Goal: Task Accomplishment & Management: Manage account settings

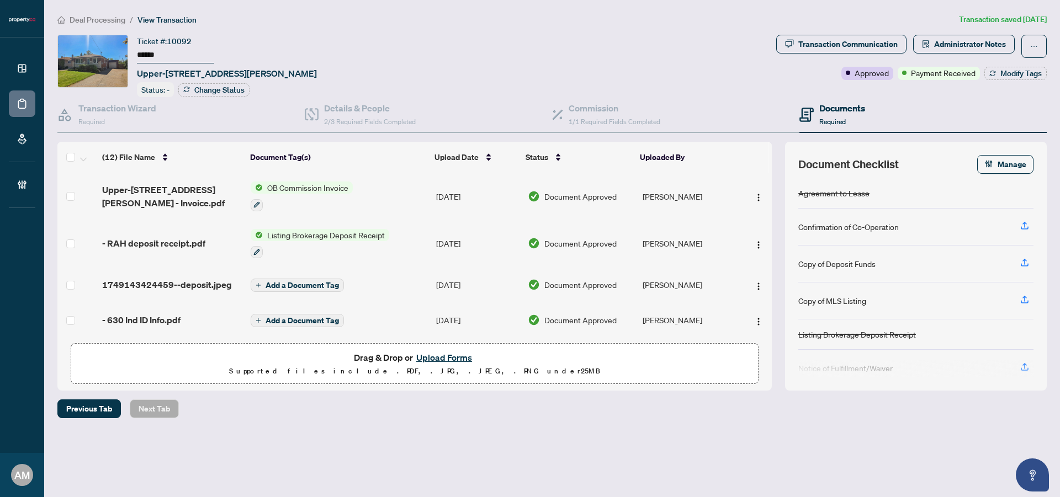
click at [77, 24] on li "Deal Processing" at bounding box center [91, 19] width 68 height 13
click at [77, 20] on span "Deal Processing" at bounding box center [98, 20] width 56 height 10
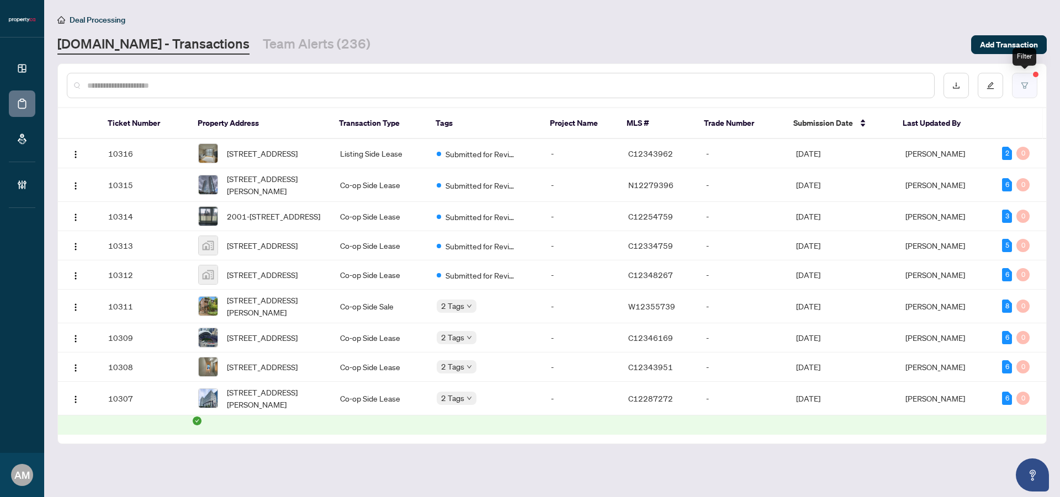
click at [1026, 83] on icon "filter" at bounding box center [1025, 86] width 8 height 8
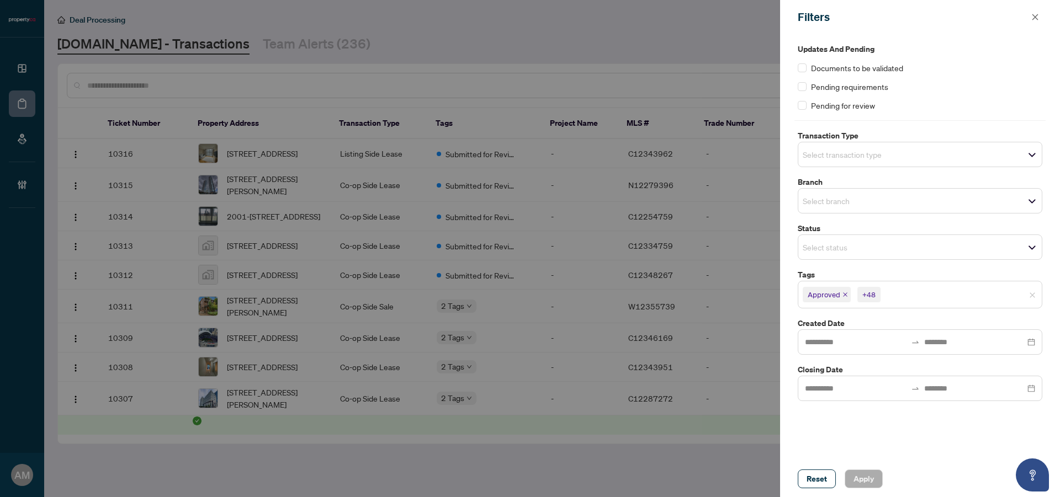
click at [701, 47] on div at bounding box center [530, 248] width 1060 height 497
click at [1033, 12] on span "button" at bounding box center [1035, 17] width 8 height 18
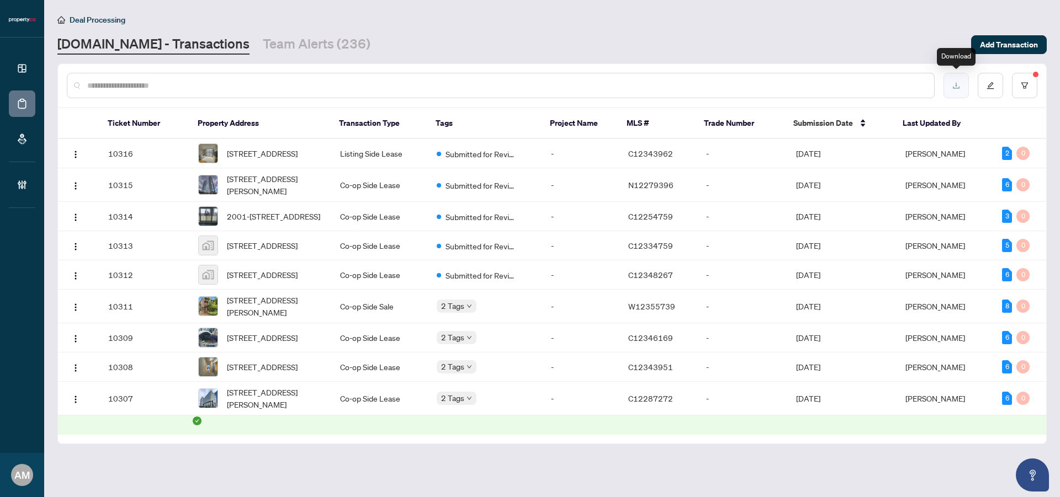
click at [960, 82] on button "button" at bounding box center [955, 85] width 25 height 25
click at [995, 86] on button "button" at bounding box center [990, 85] width 25 height 25
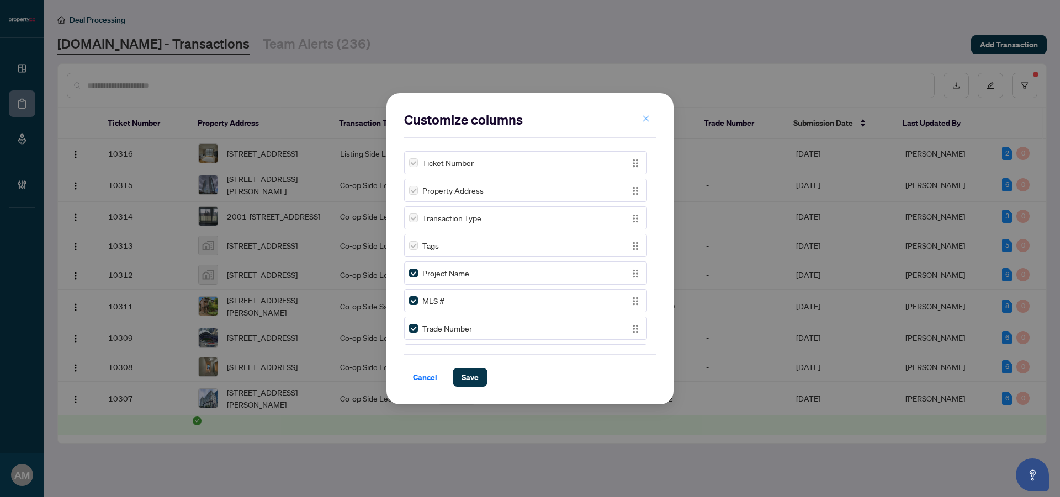
click at [648, 119] on icon "close" at bounding box center [646, 119] width 8 height 8
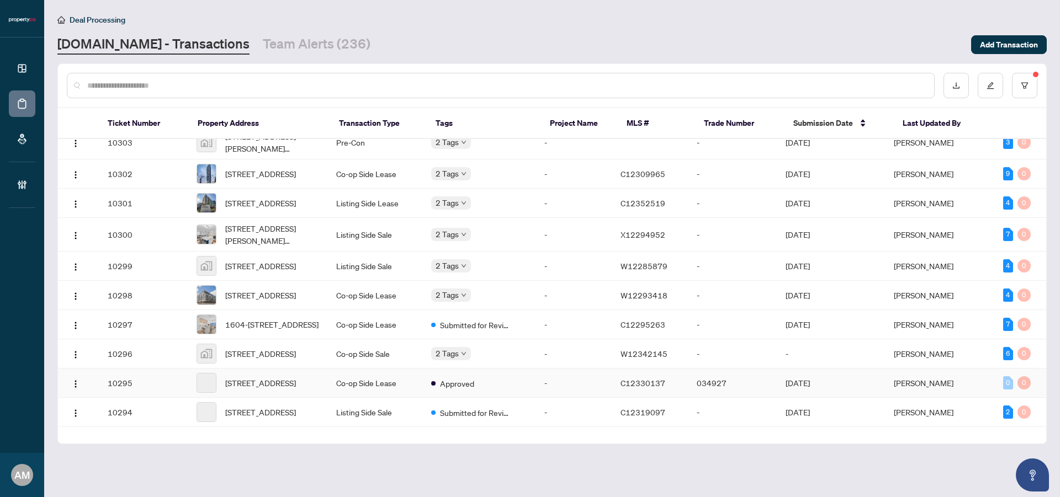
scroll to position [477, 0]
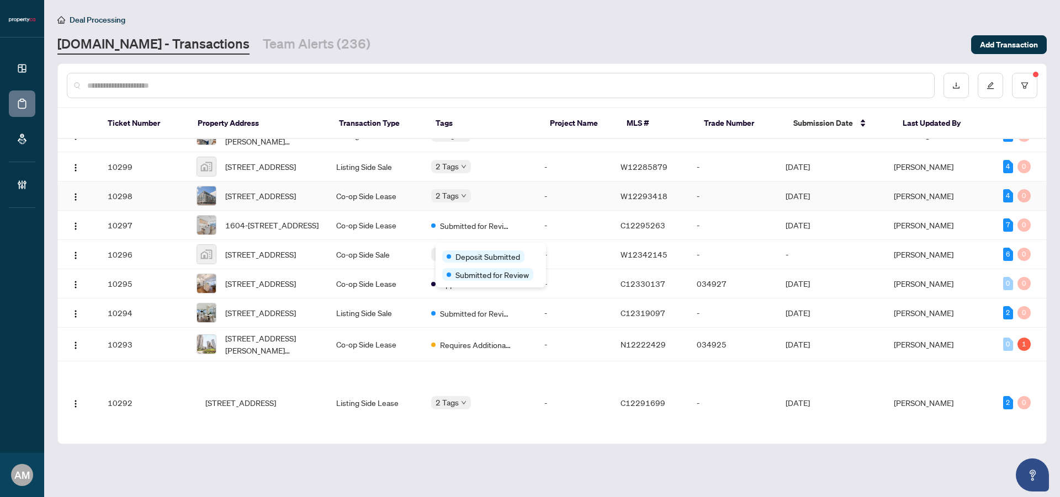
click at [496, 245] on div "Deposit Submitted Submitted for Review" at bounding box center [491, 265] width 110 height 45
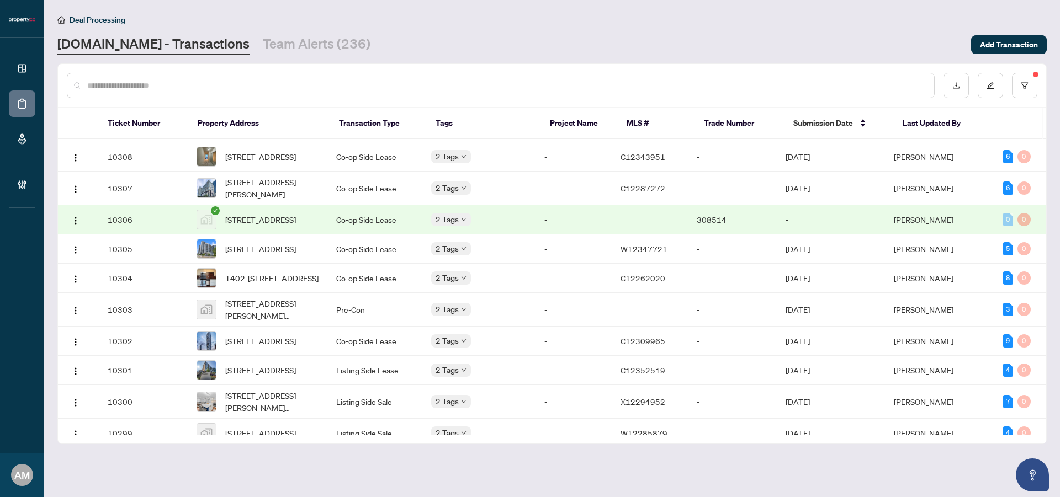
scroll to position [0, 0]
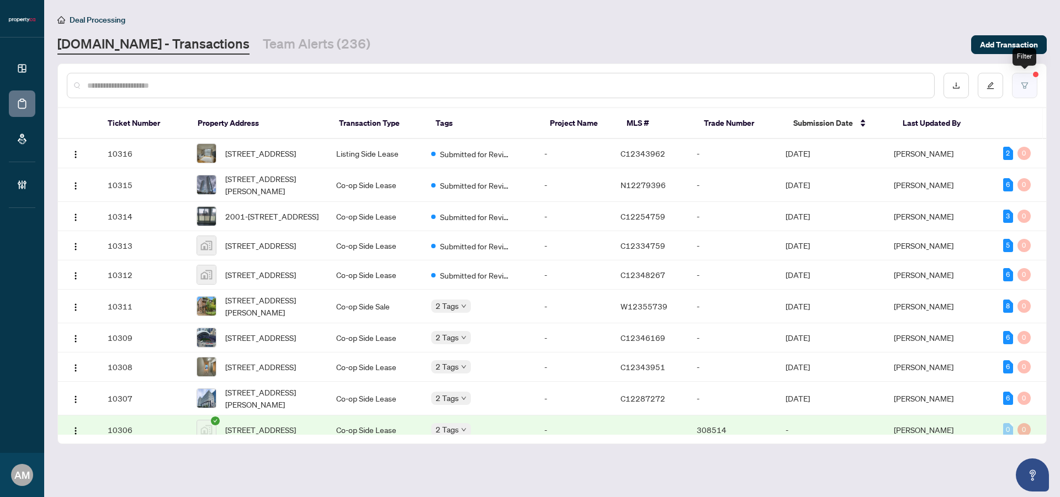
click at [1025, 89] on button "button" at bounding box center [1024, 85] width 25 height 25
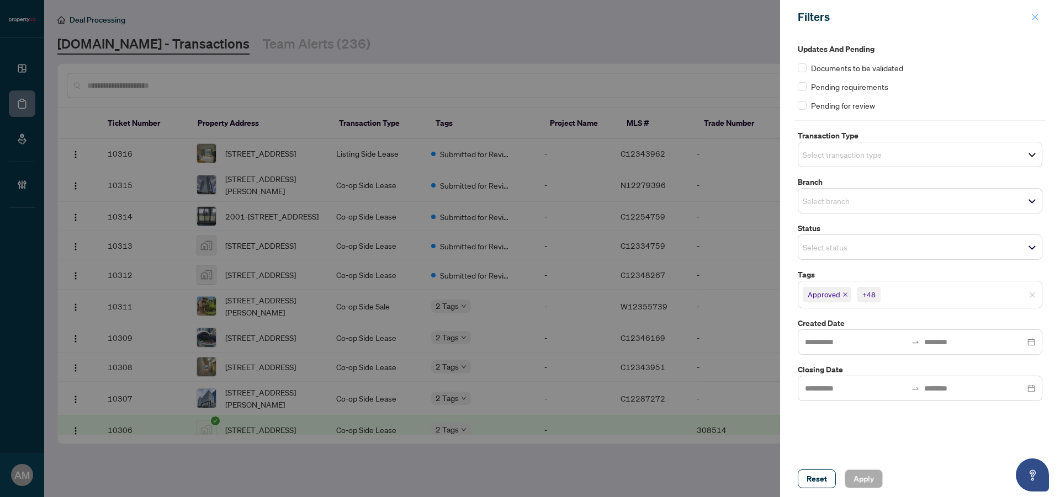
click at [1031, 15] on icon "close" at bounding box center [1035, 17] width 8 height 8
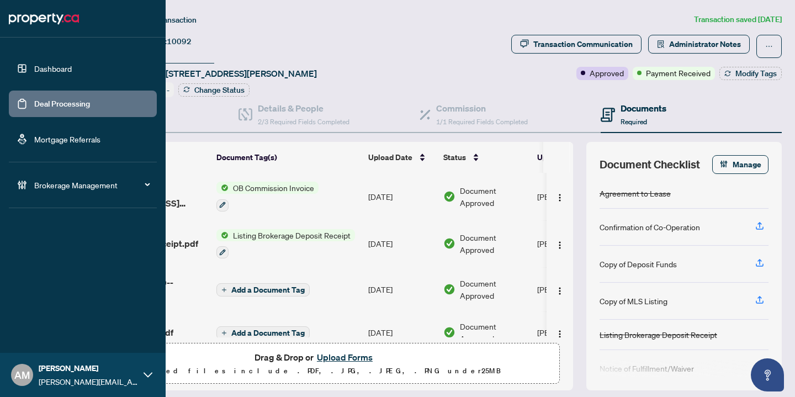
click at [71, 105] on link "Deal Processing" at bounding box center [62, 104] width 56 height 10
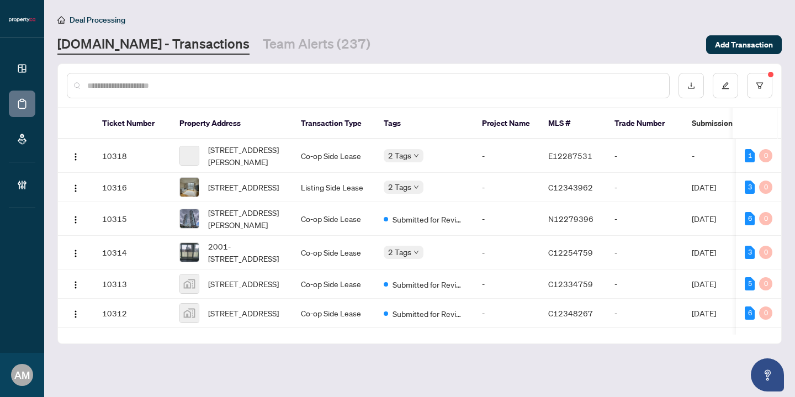
click at [185, 83] on input "text" at bounding box center [373, 85] width 573 height 12
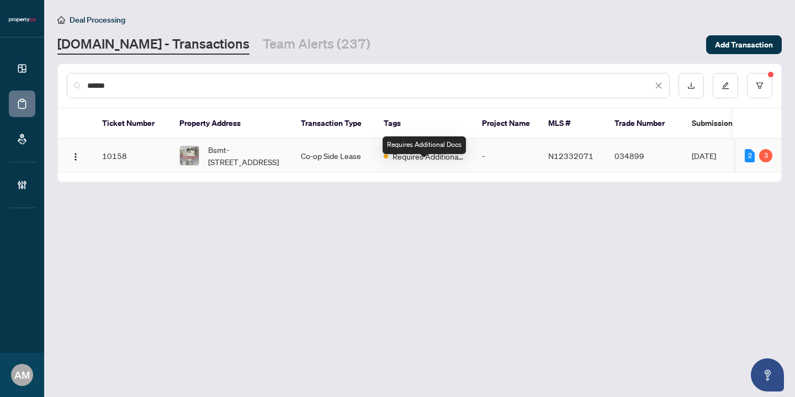
type input "******"
click at [422, 162] on span "Requires Additional Docs" at bounding box center [428, 156] width 72 height 12
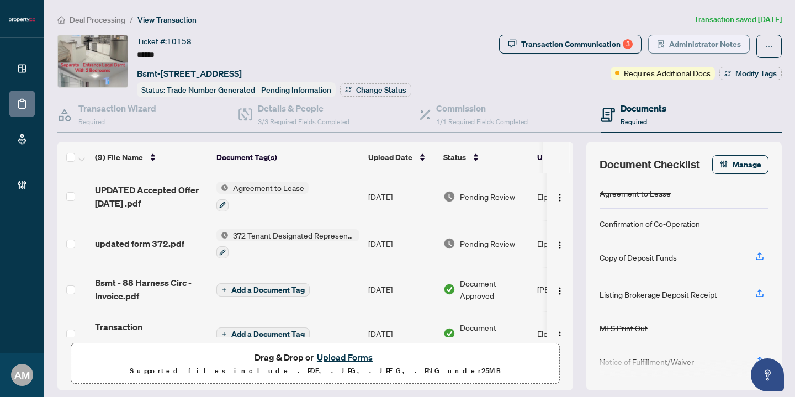
click at [693, 44] on span "Administrator Notes" at bounding box center [705, 44] width 72 height 18
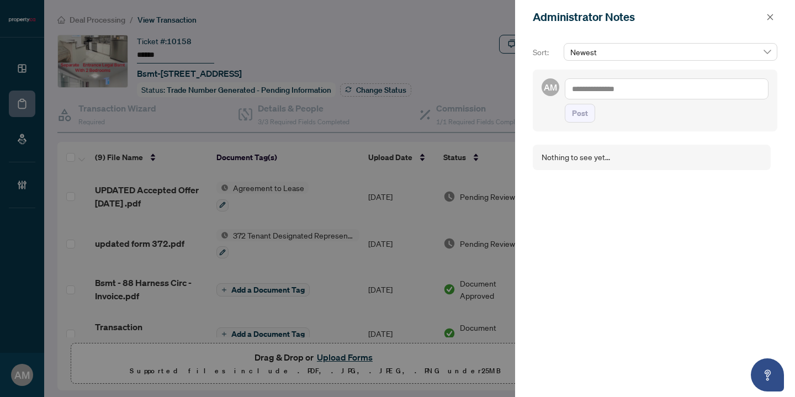
click at [385, 36] on div at bounding box center [397, 198] width 795 height 397
click at [769, 22] on span "button" at bounding box center [770, 17] width 8 height 18
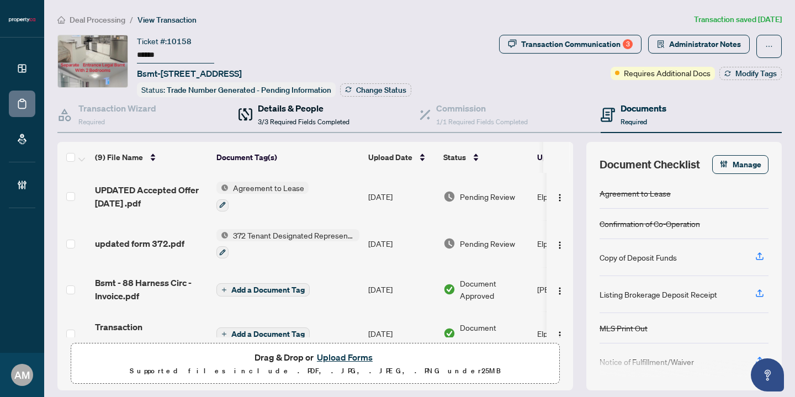
click at [289, 120] on span "3/3 Required Fields Completed" at bounding box center [304, 122] width 92 height 8
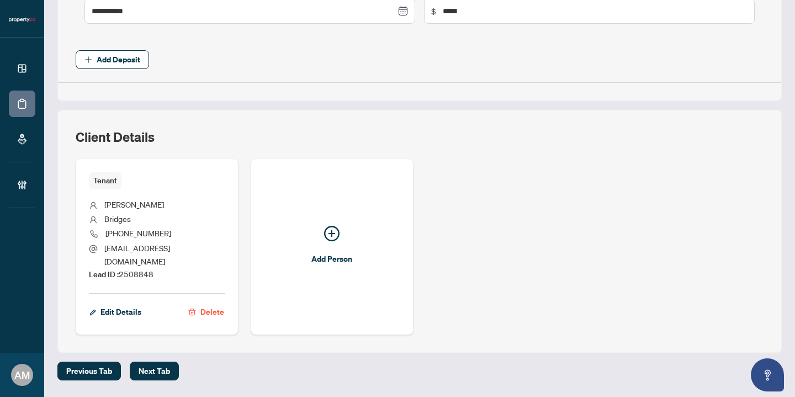
scroll to position [555, 0]
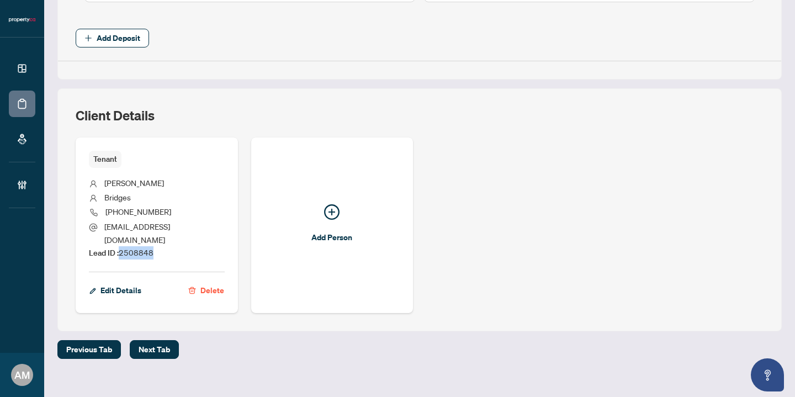
drag, startPoint x: 155, startPoint y: 240, endPoint x: 121, endPoint y: 241, distance: 33.7
click at [121, 246] on li "Lead ID : 2508848" at bounding box center [157, 252] width 136 height 13
copy span "2508848"
click at [165, 246] on li "Lead ID : 2508848" at bounding box center [157, 252] width 136 height 13
drag, startPoint x: 184, startPoint y: 240, endPoint x: 121, endPoint y: 238, distance: 62.9
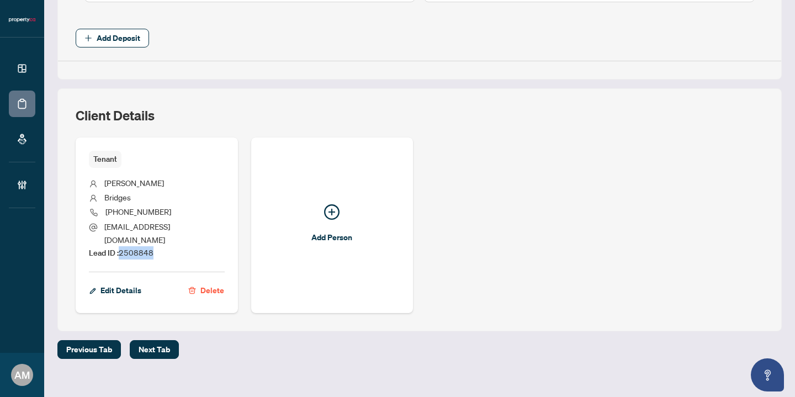
click at [121, 246] on li "Lead ID : 2508848" at bounding box center [157, 252] width 136 height 13
copy span "2508848"
click at [107, 282] on span "Edit Details" at bounding box center [120, 291] width 41 height 18
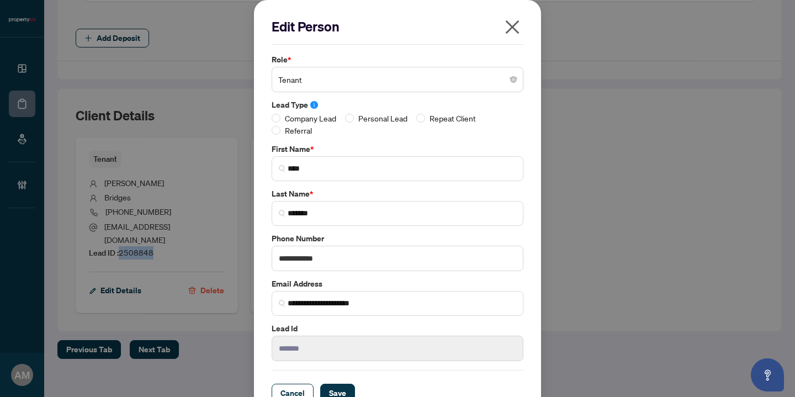
click at [505, 26] on icon "close" at bounding box center [512, 27] width 18 height 18
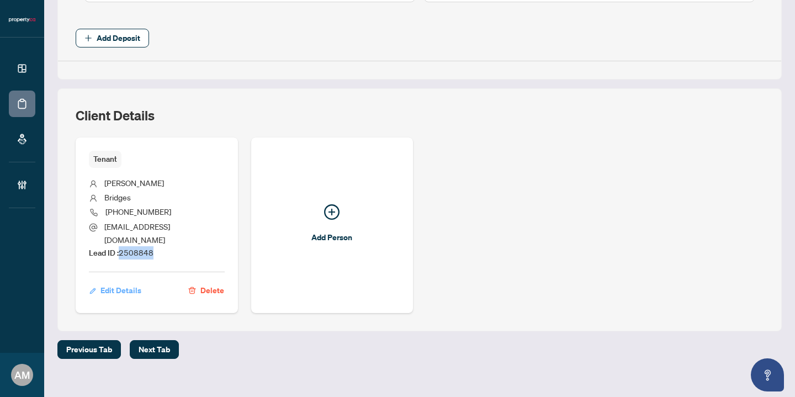
click at [99, 281] on button "Edit Details" at bounding box center [115, 290] width 53 height 19
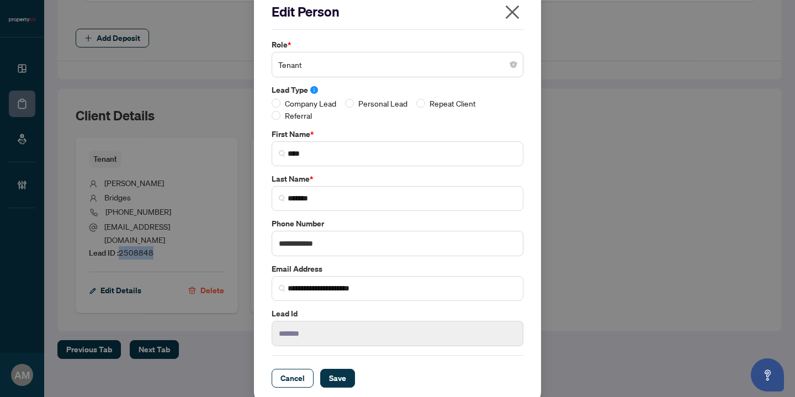
scroll to position [14, 0]
click at [506, 8] on icon "close" at bounding box center [513, 13] width 14 height 14
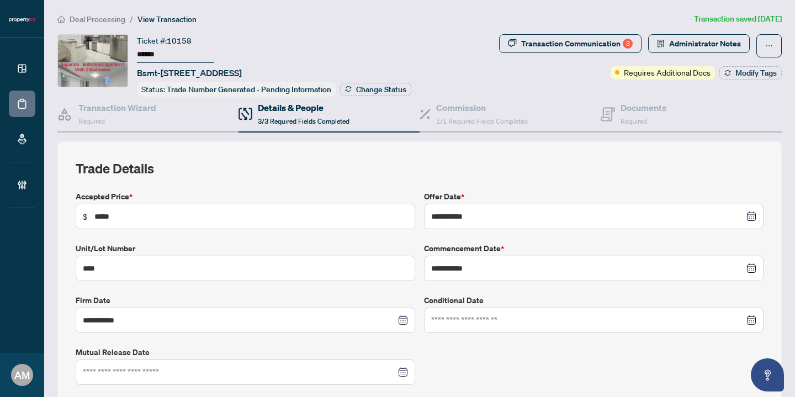
scroll to position [0, 0]
click at [98, 21] on span "Deal Processing" at bounding box center [98, 20] width 56 height 10
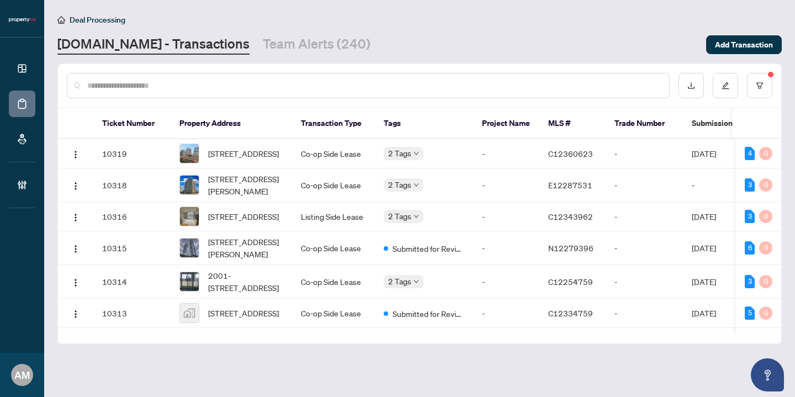
click at [181, 83] on input "text" at bounding box center [373, 85] width 573 height 12
click at [316, 87] on input "text" at bounding box center [373, 85] width 573 height 12
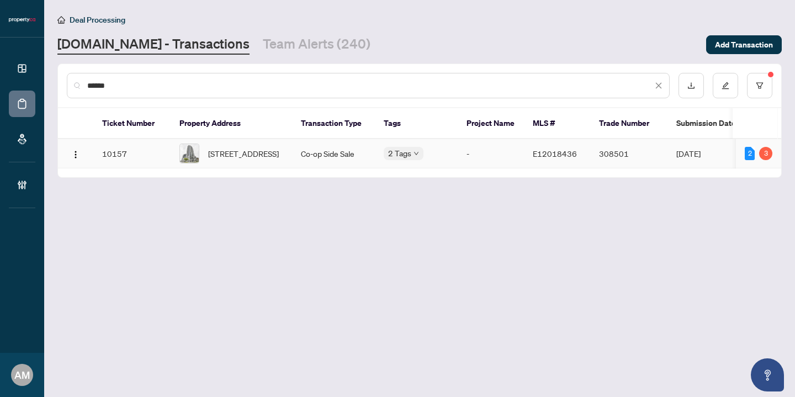
type input "******"
click at [325, 168] on td "Co-op Side Sale" at bounding box center [333, 153] width 83 height 29
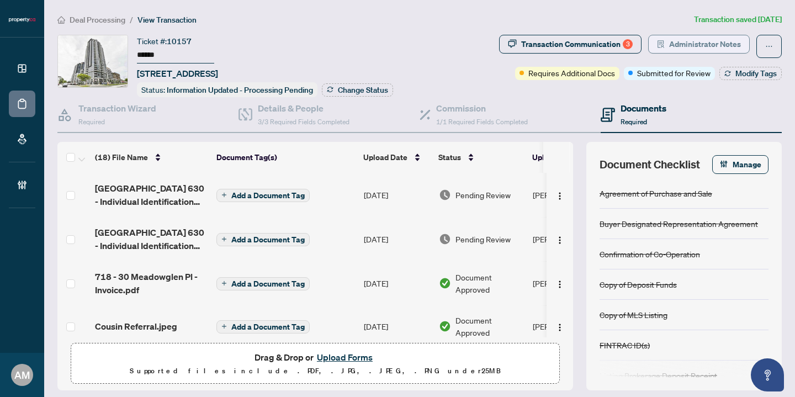
click at [698, 43] on span "Administrator Notes" at bounding box center [705, 44] width 72 height 18
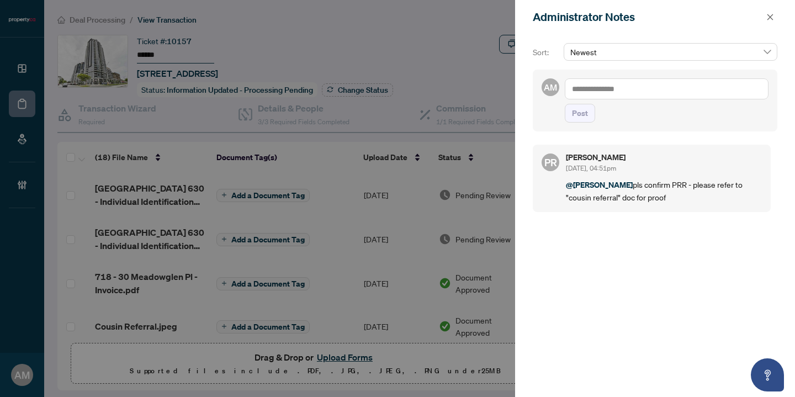
click at [611, 87] on textarea at bounding box center [667, 88] width 204 height 21
click at [772, 19] on icon "close" at bounding box center [770, 17] width 8 height 8
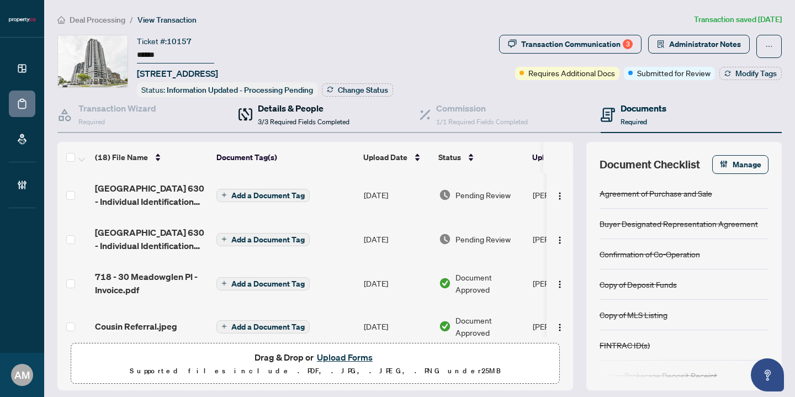
click at [274, 119] on span "3/3 Required Fields Completed" at bounding box center [304, 122] width 92 height 8
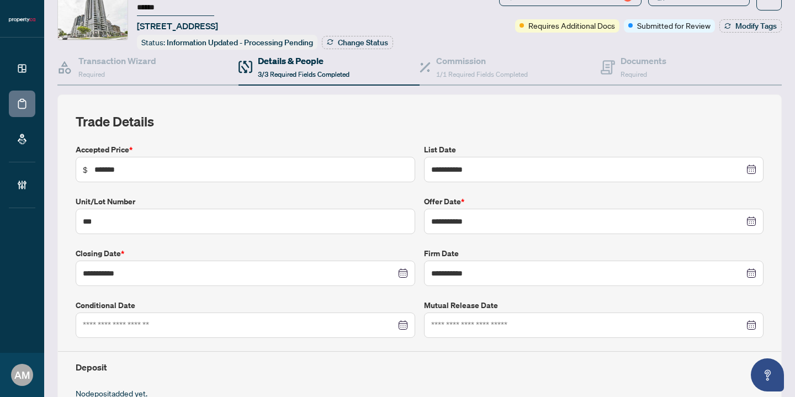
scroll to position [1, 0]
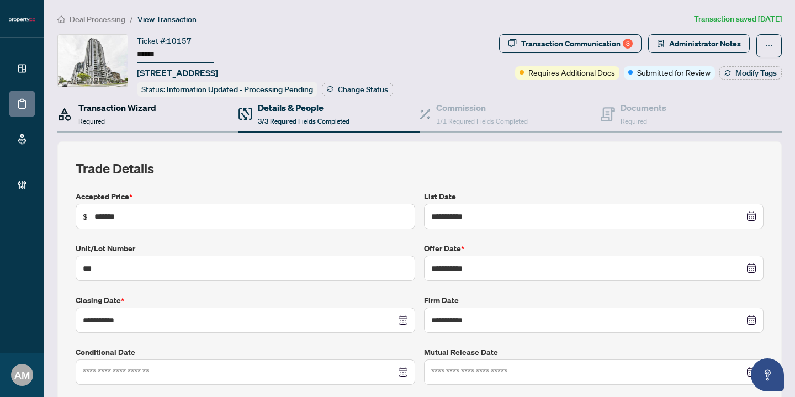
click at [94, 112] on div "Transaction Wizard Required" at bounding box center [117, 114] width 78 height 26
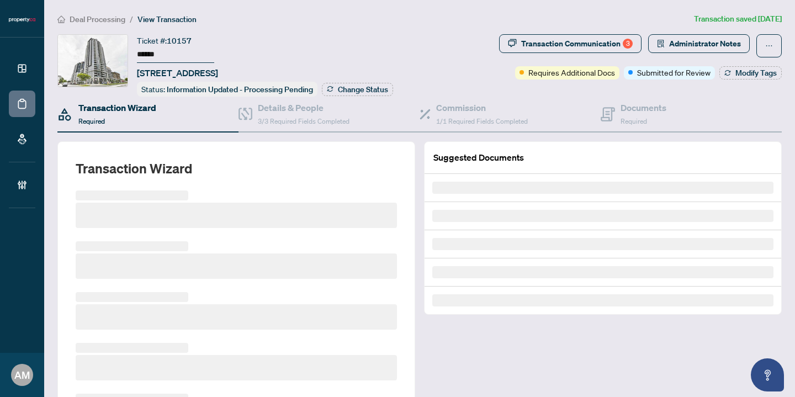
click at [97, 17] on span "Deal Processing" at bounding box center [98, 19] width 56 height 10
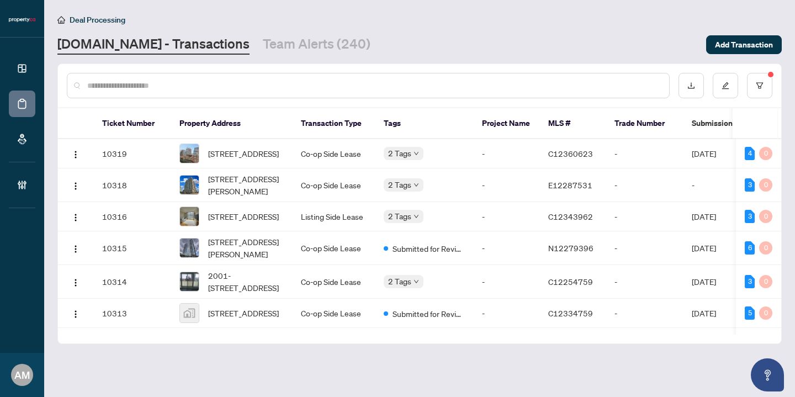
click at [203, 88] on input "text" at bounding box center [373, 85] width 573 height 12
click at [293, 168] on td "Co-op Side Lease" at bounding box center [333, 153] width 83 height 29
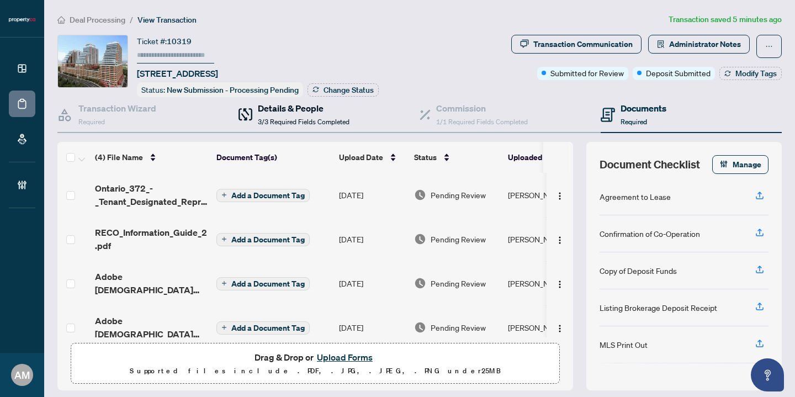
click at [297, 119] on span "3/3 Required Fields Completed" at bounding box center [304, 122] width 92 height 8
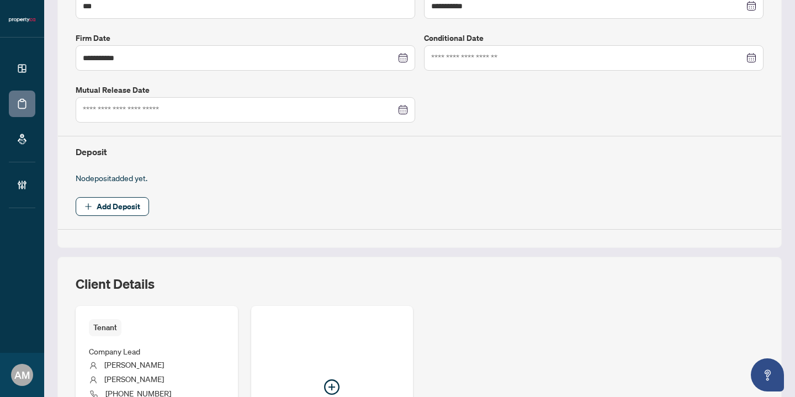
scroll to position [408, 0]
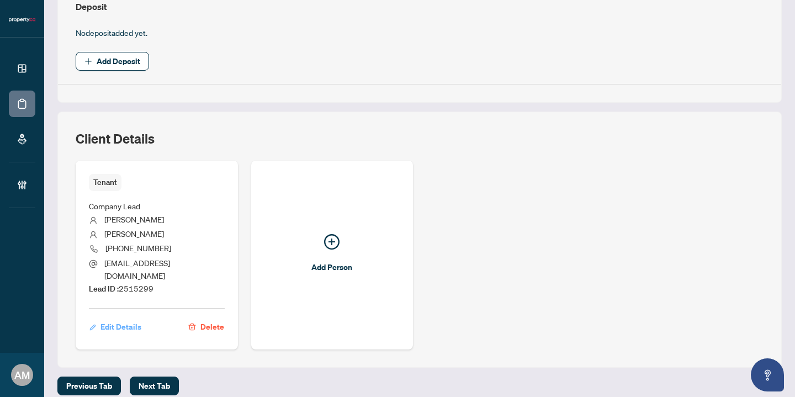
click at [110, 318] on span "Edit Details" at bounding box center [120, 327] width 41 height 18
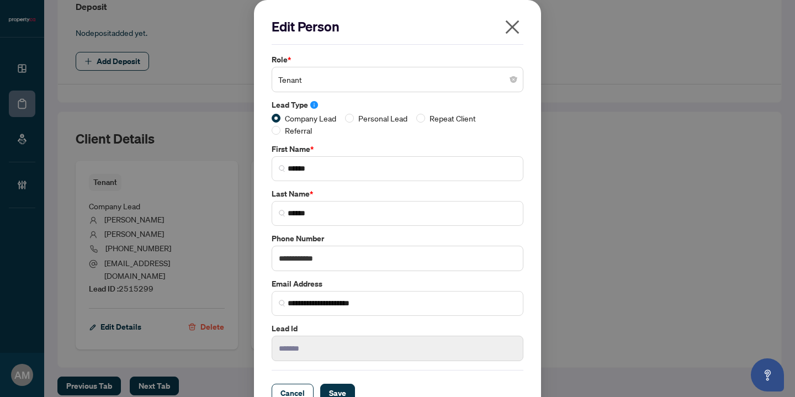
click at [503, 27] on icon "close" at bounding box center [512, 27] width 18 height 18
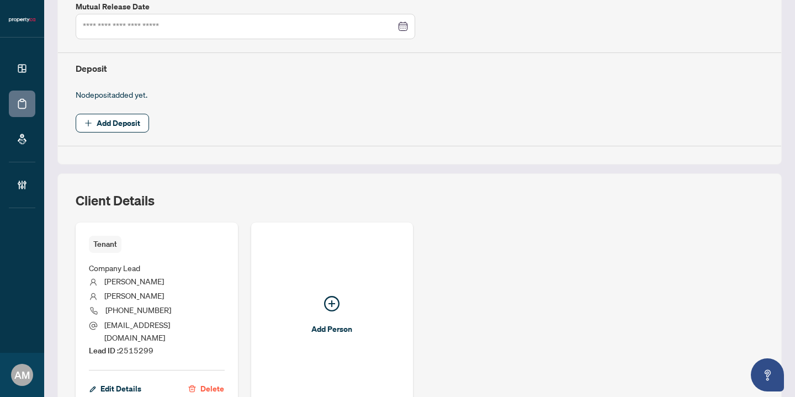
scroll to position [0, 0]
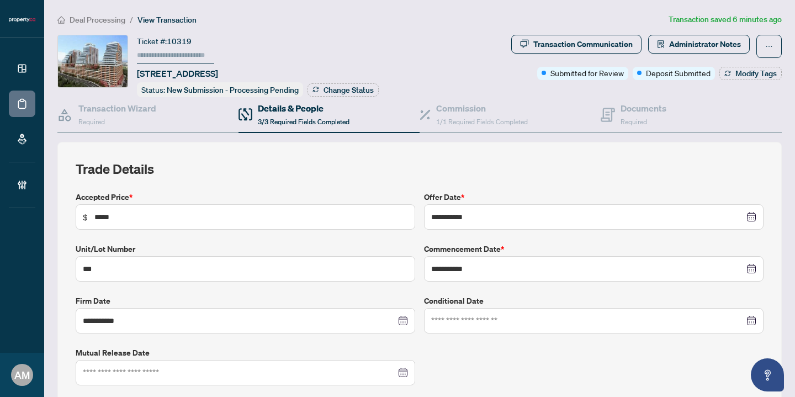
click at [107, 22] on span "Deal Processing" at bounding box center [98, 20] width 56 height 10
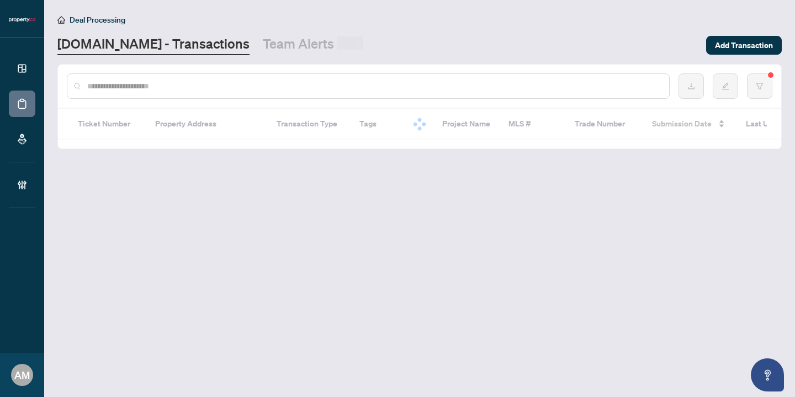
click at [153, 88] on input "text" at bounding box center [373, 86] width 573 height 12
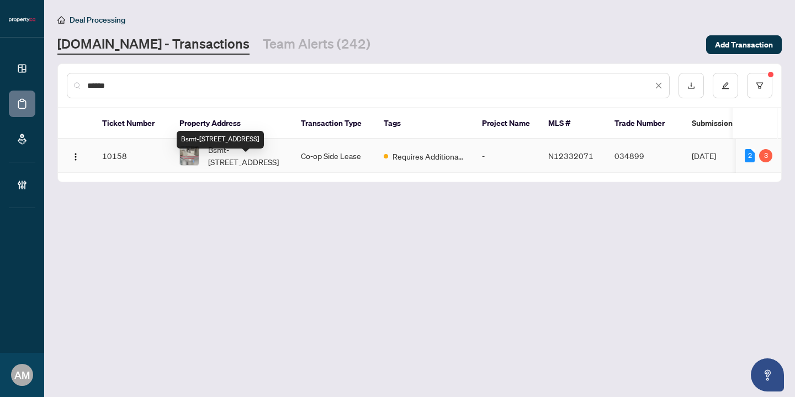
type input "******"
click at [249, 166] on span "Bsmt-88 Harness Circ, Markham, Ontario L3S 1X7, Canada" at bounding box center [245, 156] width 75 height 24
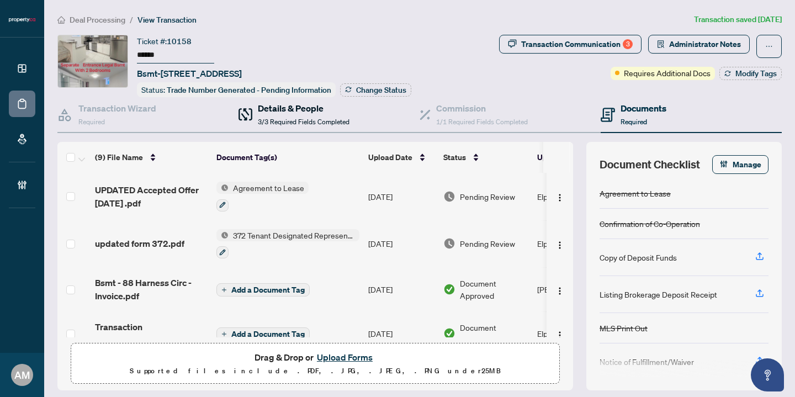
click at [289, 118] on span "3/3 Required Fields Completed" at bounding box center [304, 122] width 92 height 8
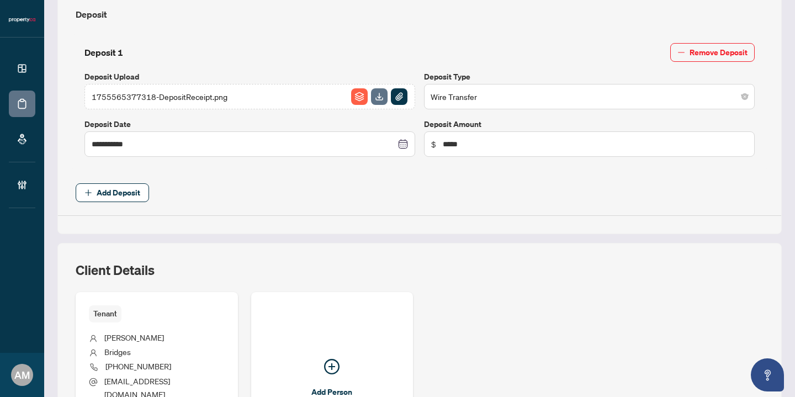
scroll to position [555, 0]
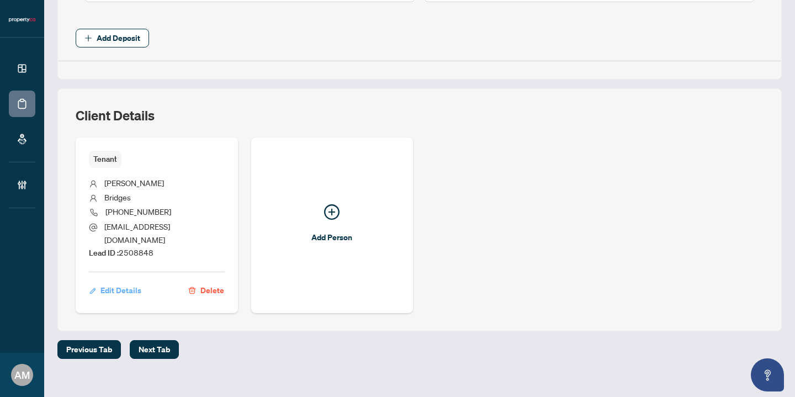
click at [120, 282] on span "Edit Details" at bounding box center [120, 291] width 41 height 18
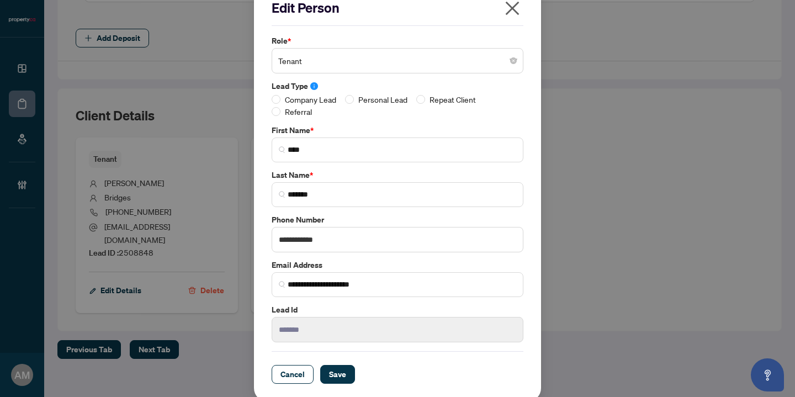
scroll to position [23, 0]
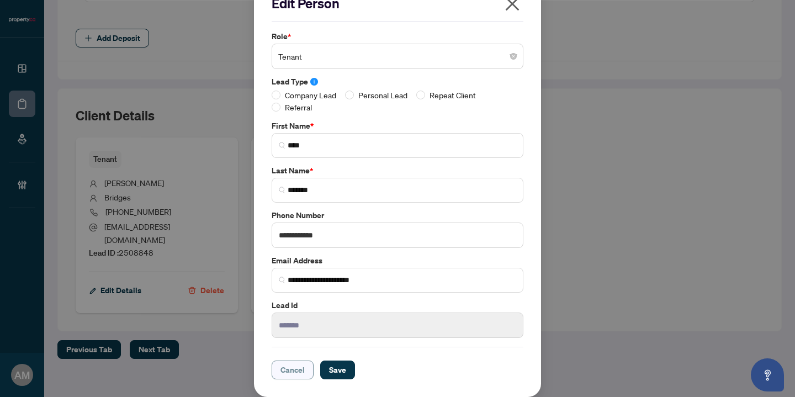
click at [289, 373] on span "Cancel" at bounding box center [292, 370] width 24 height 18
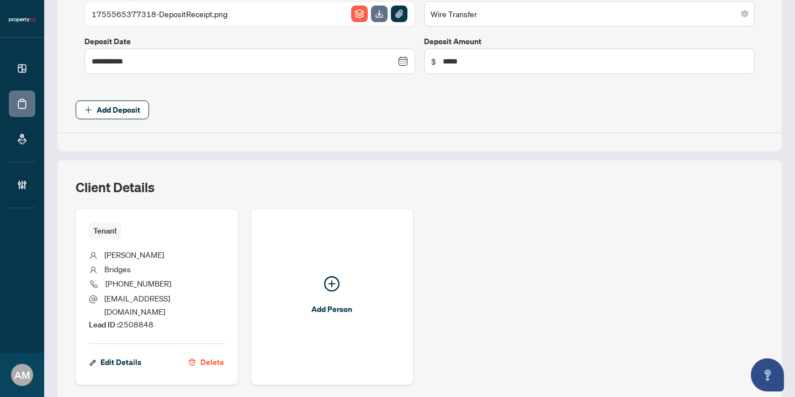
scroll to position [457, 0]
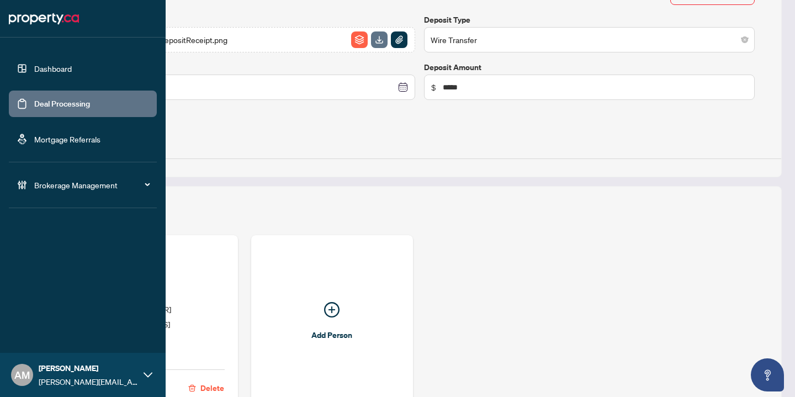
click at [54, 109] on link "Deal Processing" at bounding box center [62, 104] width 56 height 10
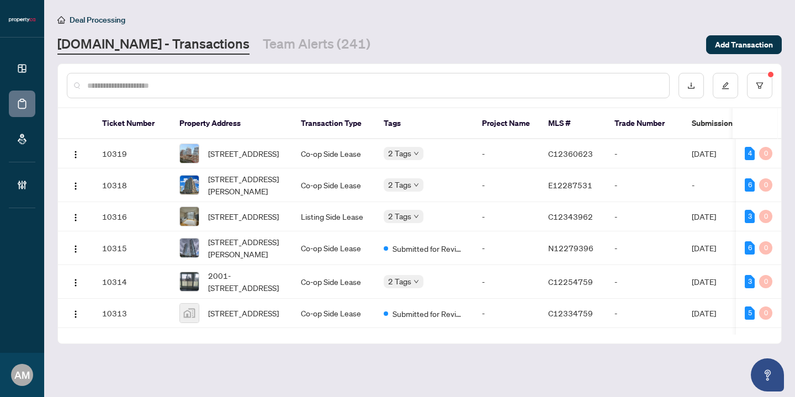
click at [359, 81] on input "text" at bounding box center [373, 85] width 573 height 12
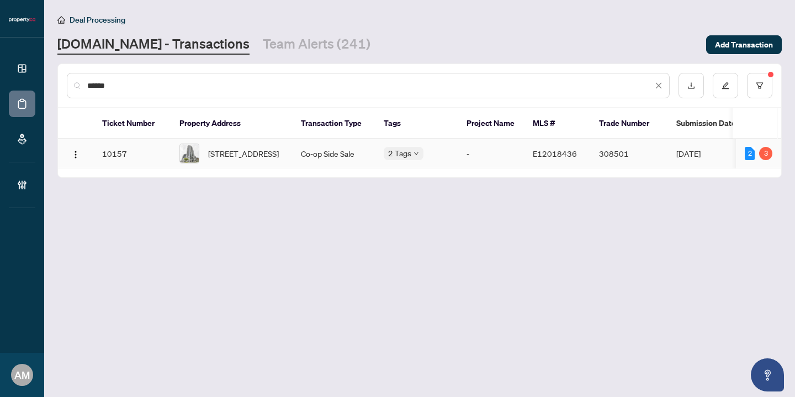
type input "******"
click at [287, 161] on td "718-30 Meadowglen Pl, Toronto, Ontario M1G 0A6, Canada" at bounding box center [231, 153] width 121 height 29
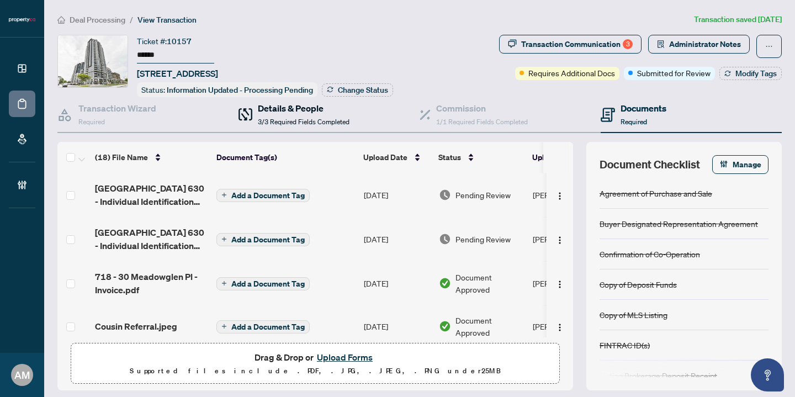
click at [301, 124] on div "Details & People 3/3 Required Fields Completed" at bounding box center [304, 115] width 92 height 26
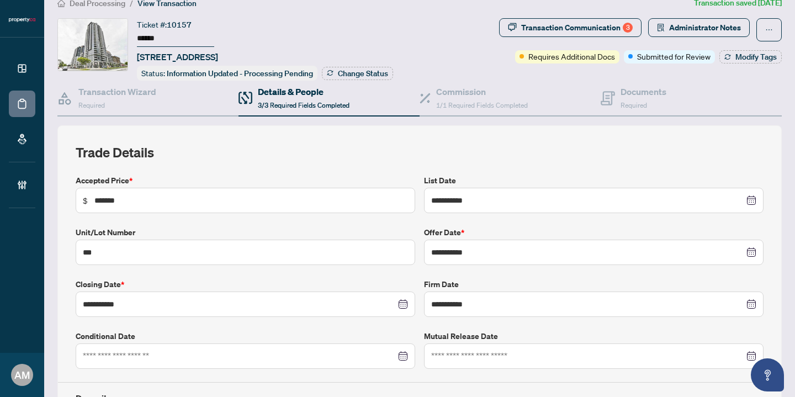
scroll to position [16, 0]
click at [629, 103] on span "Required" at bounding box center [633, 106] width 26 height 8
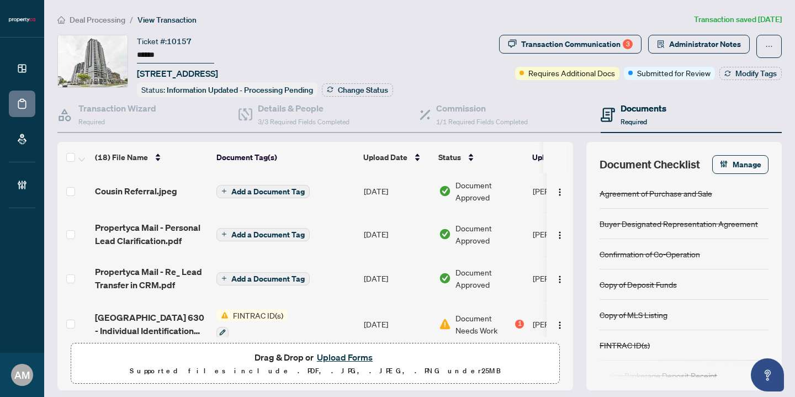
scroll to position [139, 0]
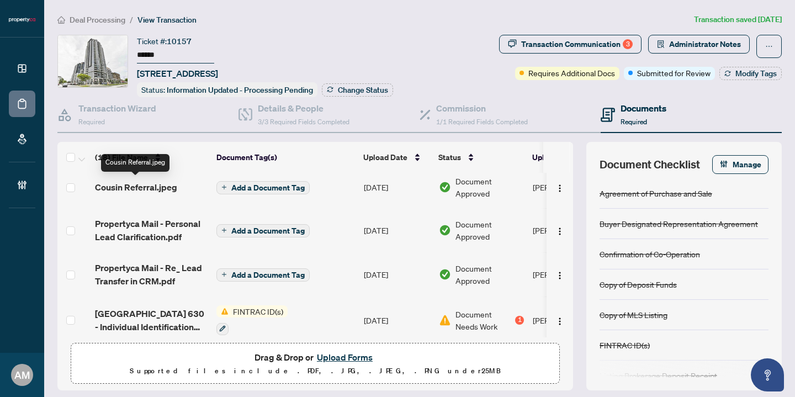
click at [139, 185] on span "Cousin Referral.jpeg" at bounding box center [136, 187] width 82 height 13
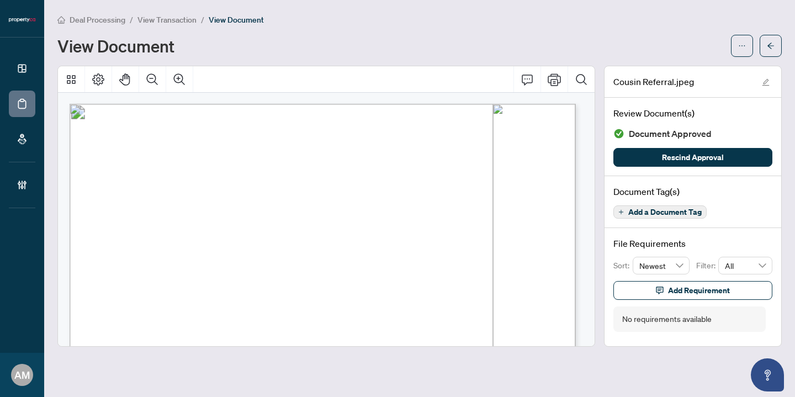
click at [162, 13] on li "View Transaction" at bounding box center [166, 19] width 59 height 13
click at [162, 23] on span "View Transaction" at bounding box center [166, 20] width 59 height 10
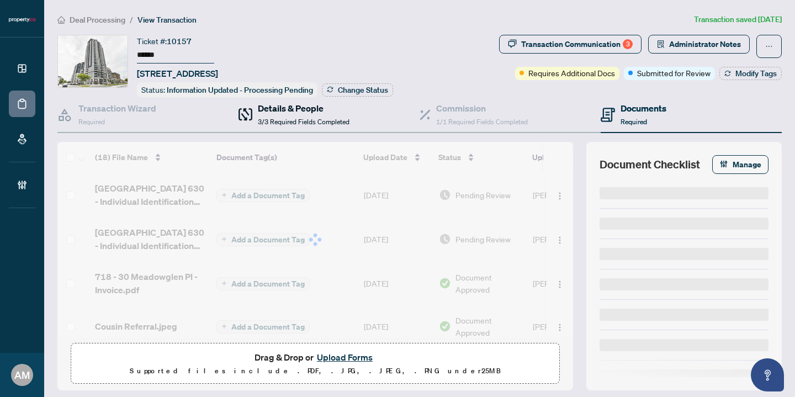
click at [306, 118] on span "3/3 Required Fields Completed" at bounding box center [304, 122] width 92 height 8
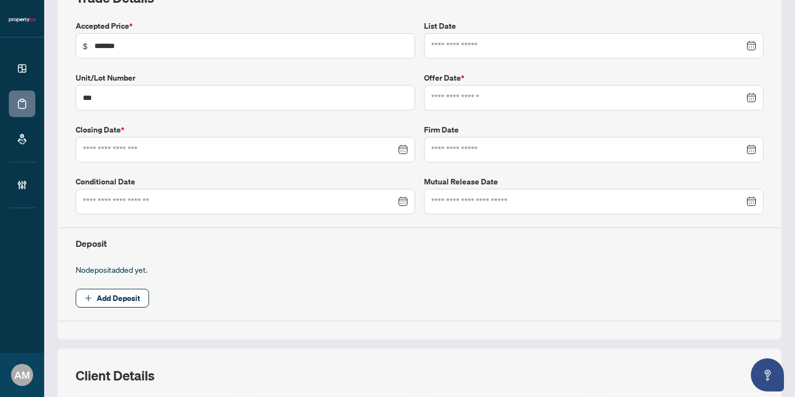
type input "**********"
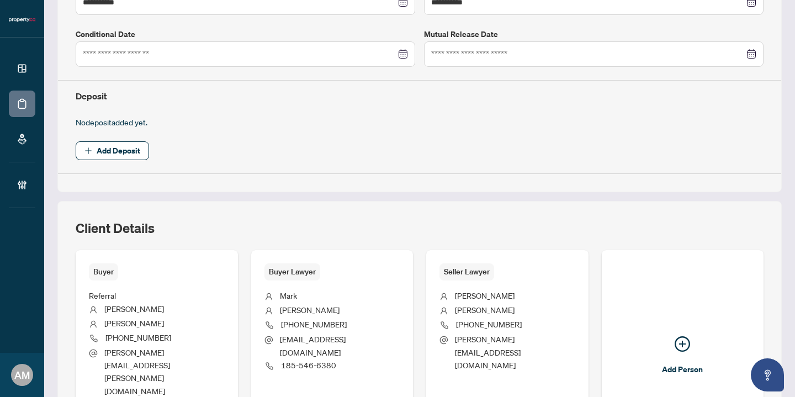
scroll to position [335, 0]
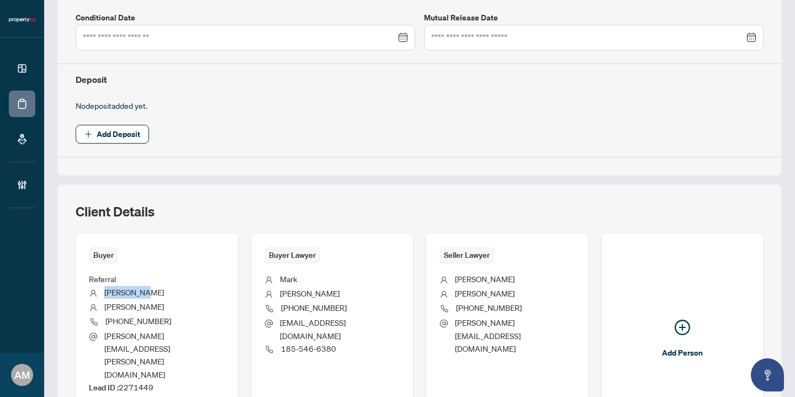
drag, startPoint x: 150, startPoint y: 290, endPoint x: 106, endPoint y: 290, distance: 43.6
click at [106, 290] on li "Manimegala" at bounding box center [157, 293] width 136 height 14
drag, startPoint x: 157, startPoint y: 360, endPoint x: 121, endPoint y: 363, distance: 36.6
click at [121, 381] on li "Lead ID : 2271449" at bounding box center [157, 387] width 136 height 13
copy span "2271449"
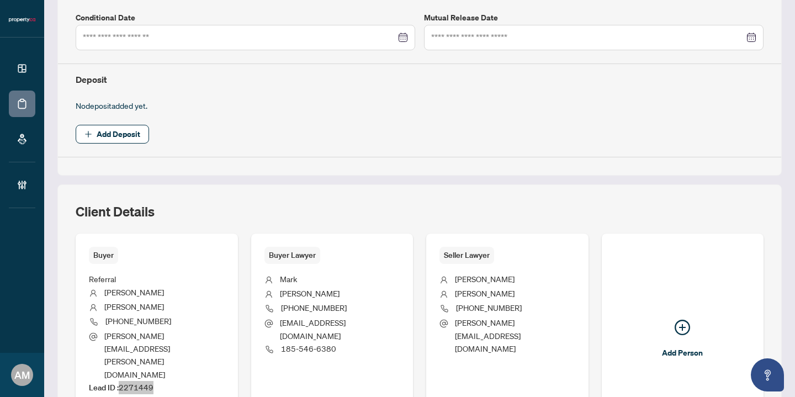
scroll to position [0, 0]
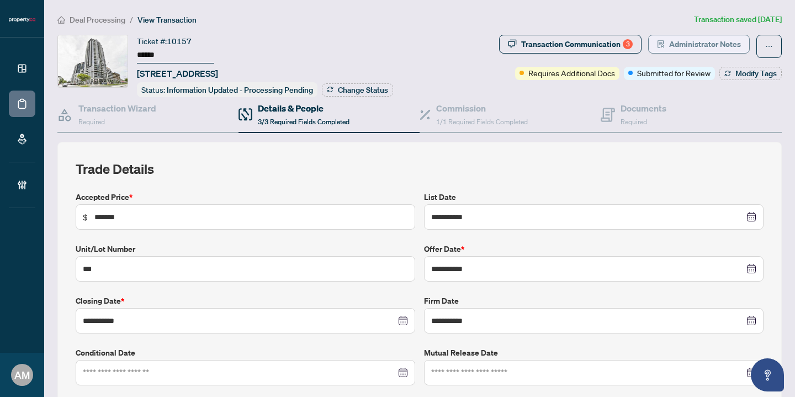
click at [692, 43] on span "Administrator Notes" at bounding box center [705, 44] width 72 height 18
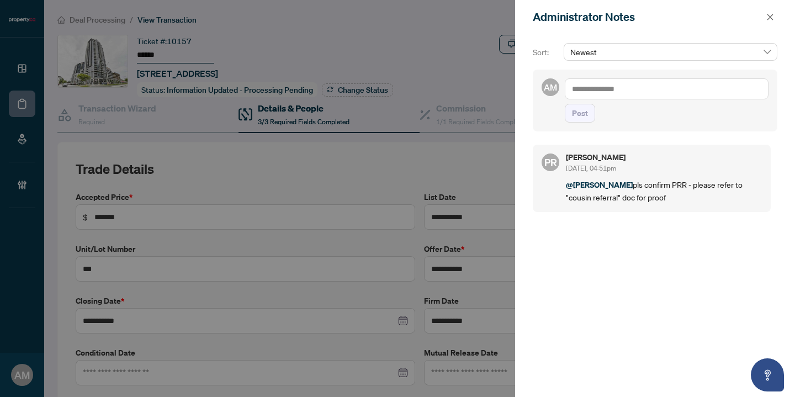
click at [638, 85] on textarea at bounding box center [667, 88] width 204 height 21
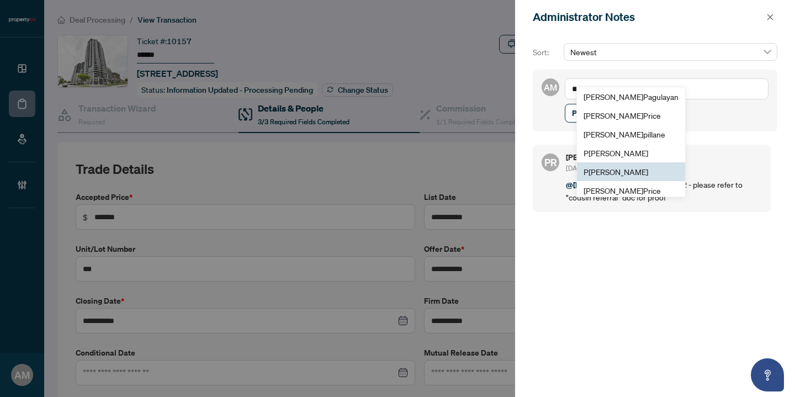
click at [635, 169] on span "P uvitha Ramachandran" at bounding box center [615, 172] width 65 height 10
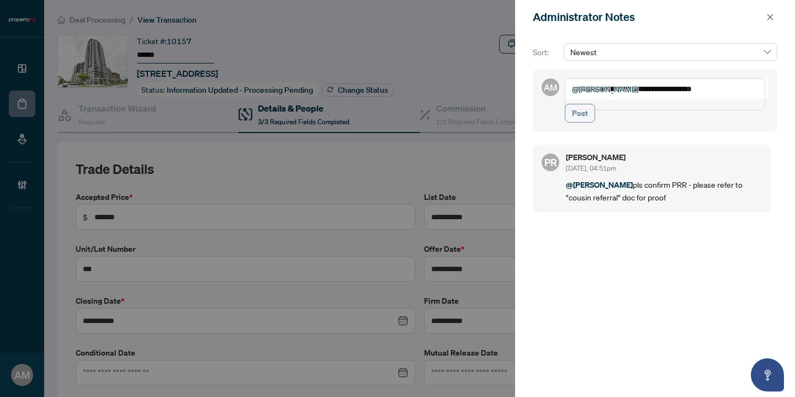
type textarea "**********"
click at [572, 122] on span "Post" at bounding box center [580, 113] width 16 height 18
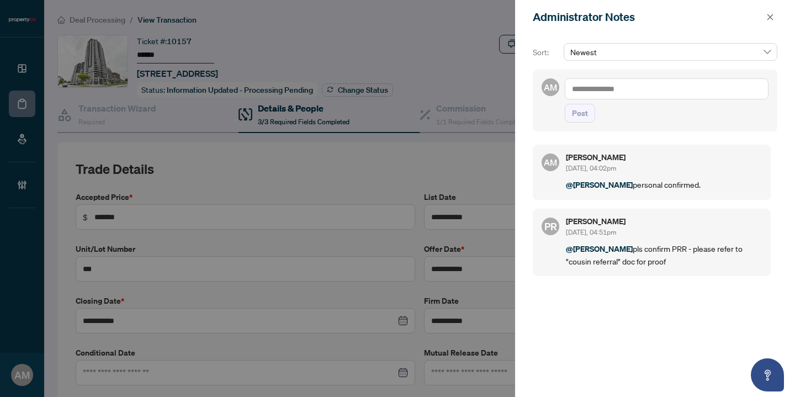
click at [270, 164] on div at bounding box center [397, 198] width 795 height 397
click at [268, 119] on div at bounding box center [397, 198] width 795 height 397
click at [770, 16] on icon "close" at bounding box center [770, 17] width 6 height 6
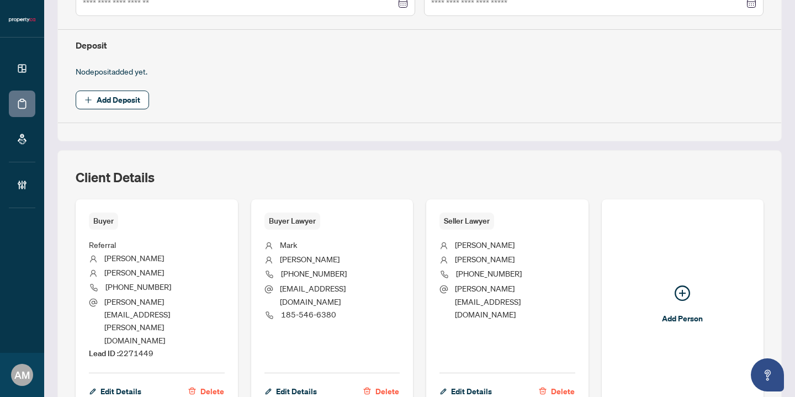
scroll to position [455, 0]
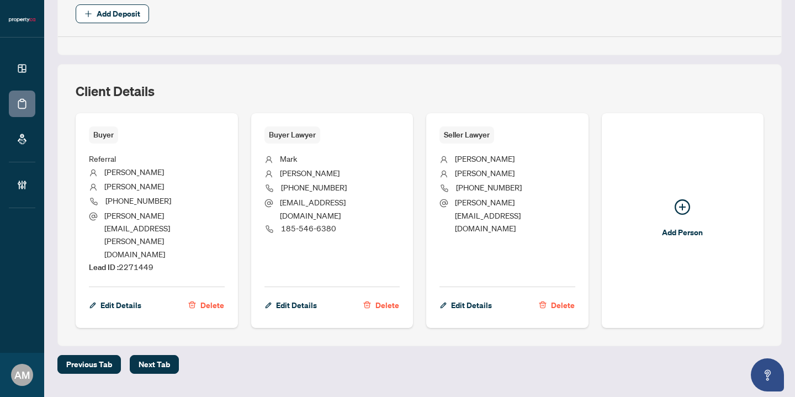
click at [165, 159] on li "Referral" at bounding box center [157, 158] width 136 height 13
click at [120, 296] on span "Edit Details" at bounding box center [120, 305] width 41 height 18
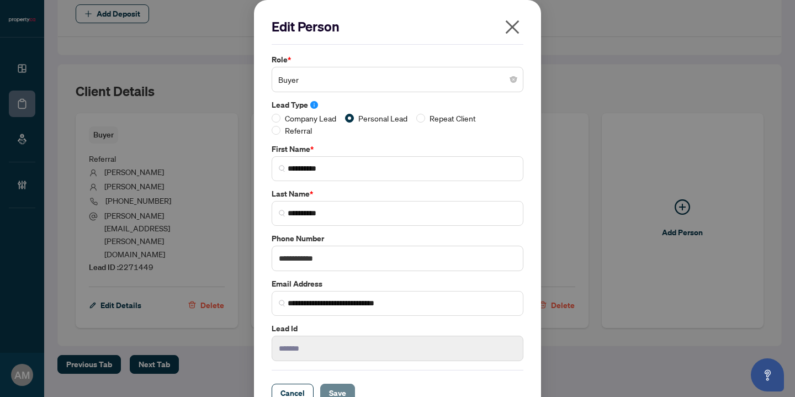
click at [329, 390] on span "Save" at bounding box center [337, 393] width 17 height 18
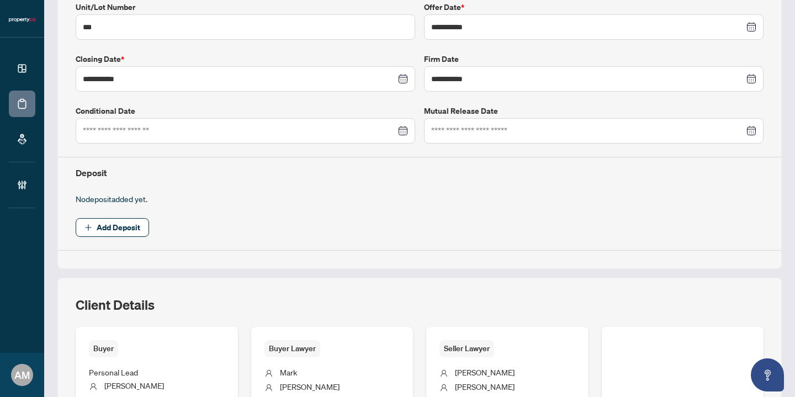
scroll to position [0, 0]
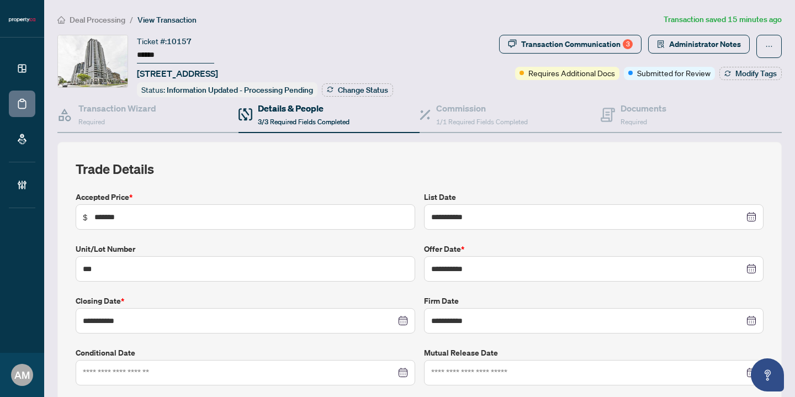
click at [108, 20] on span "Deal Processing" at bounding box center [98, 20] width 56 height 10
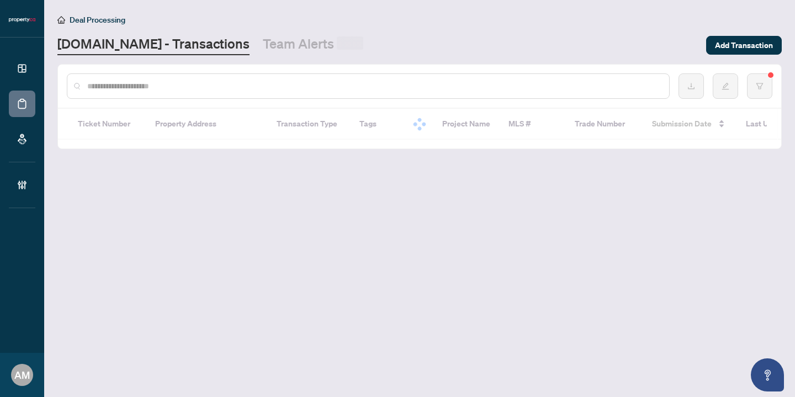
click at [196, 90] on input "text" at bounding box center [373, 86] width 573 height 12
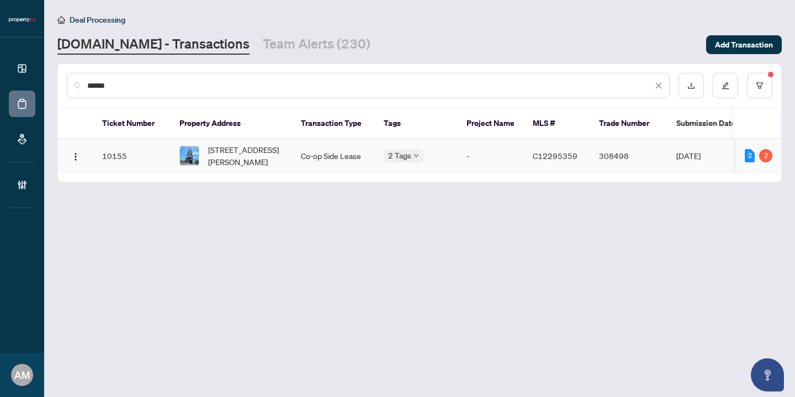
type input "******"
click at [250, 163] on span "4110-319 Jarvis St, Toronto, Ontario M5B 0C8, Canada" at bounding box center [245, 156] width 75 height 24
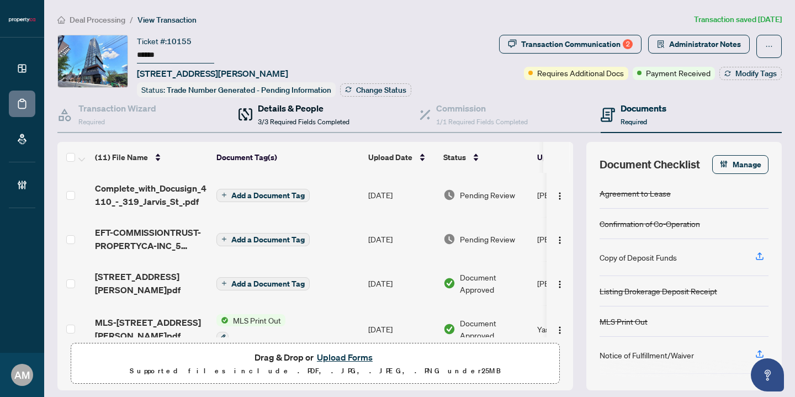
click at [263, 109] on h4 "Details & People" at bounding box center [304, 108] width 92 height 13
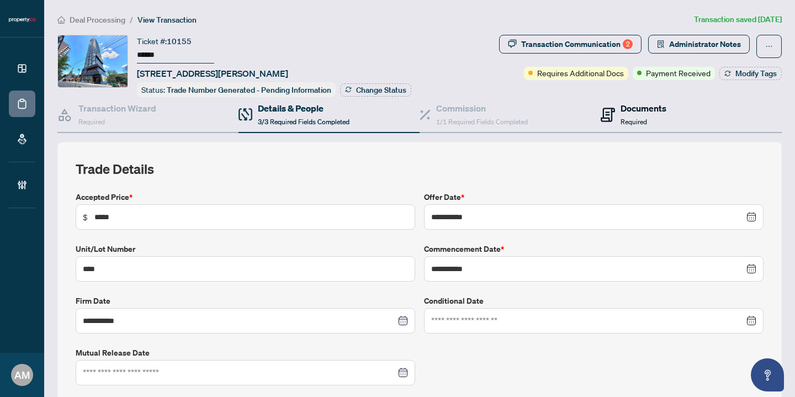
click at [613, 112] on div "Documents Required" at bounding box center [634, 115] width 66 height 26
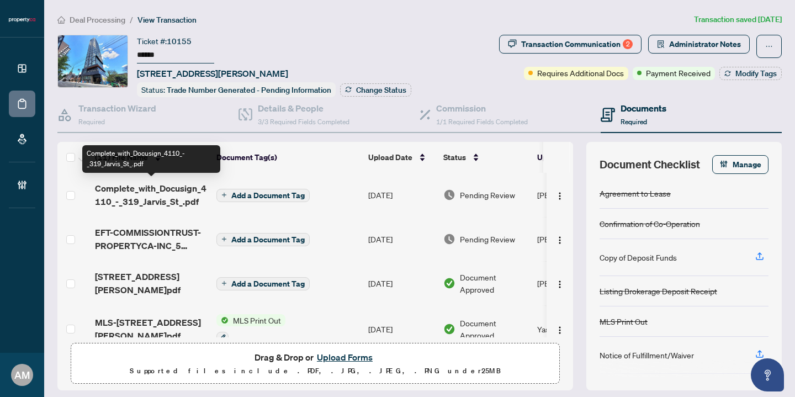
click at [183, 197] on span "Complete_with_Docusign_4110_-_319_Jarvis_St_.pdf" at bounding box center [151, 195] width 113 height 26
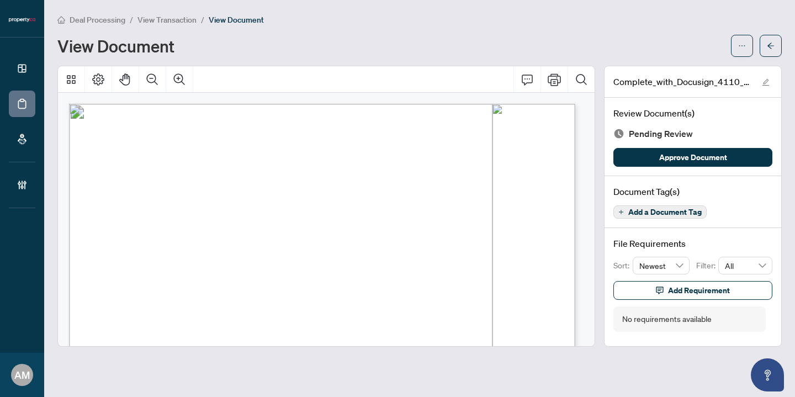
click at [165, 19] on span "View Transaction" at bounding box center [166, 20] width 59 height 10
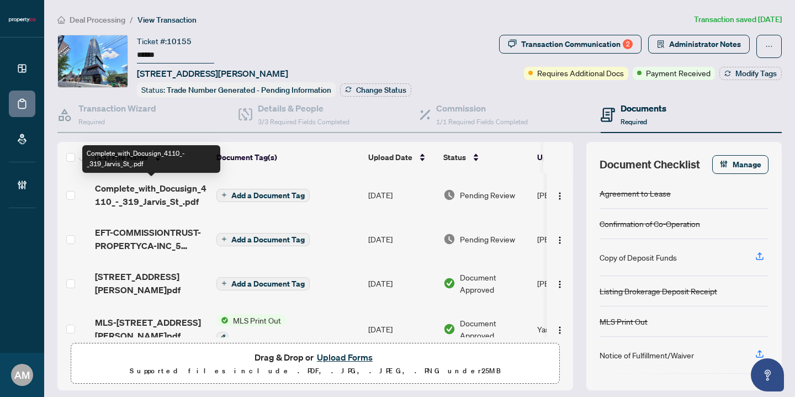
click at [128, 194] on span "Complete_with_Docusign_4110_-_319_Jarvis_St_.pdf" at bounding box center [151, 195] width 113 height 26
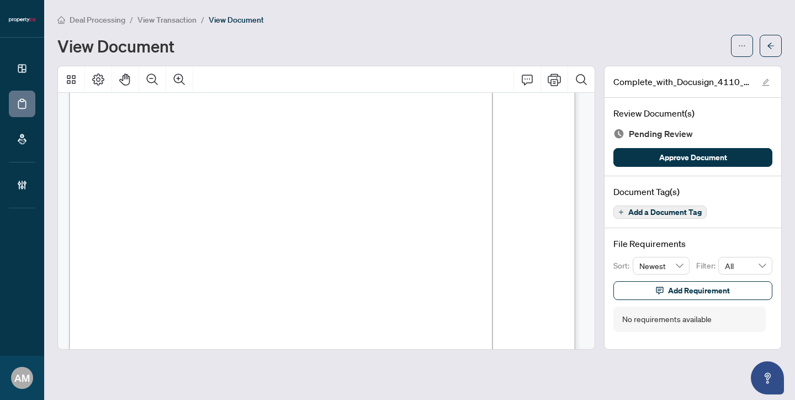
scroll to position [749, 0]
click at [161, 23] on span "View Transaction" at bounding box center [166, 20] width 59 height 10
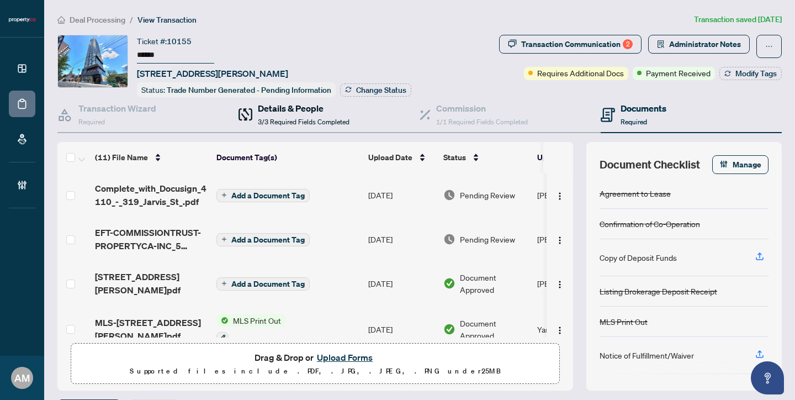
click at [300, 113] on h4 "Details & People" at bounding box center [304, 108] width 92 height 13
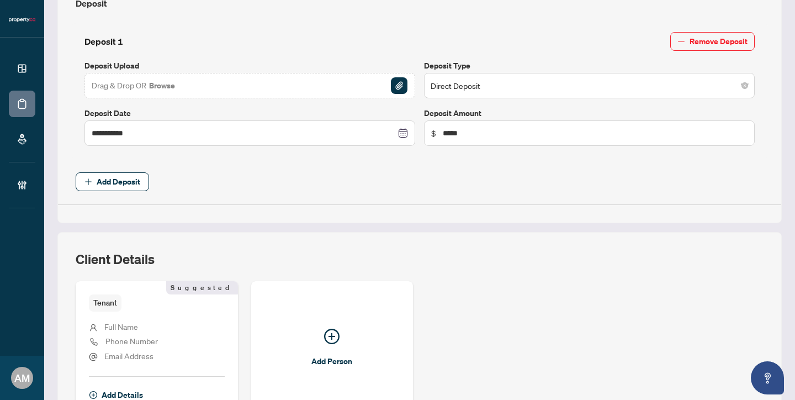
scroll to position [525, 0]
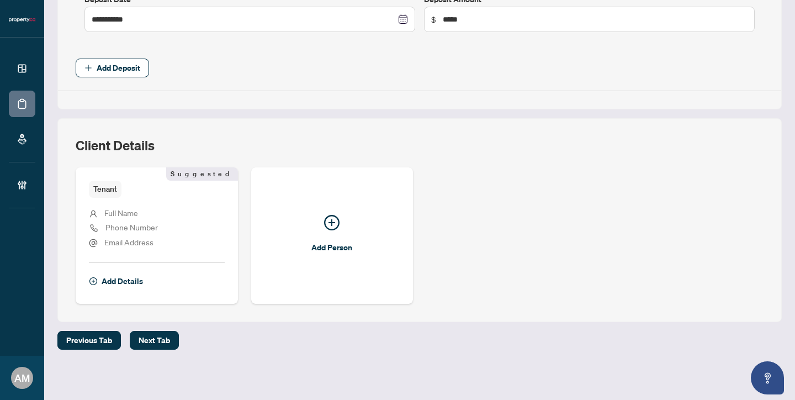
click at [156, 193] on div "Tenant Suggested" at bounding box center [157, 189] width 136 height 17
click at [114, 279] on span "Add Details" at bounding box center [122, 281] width 41 height 18
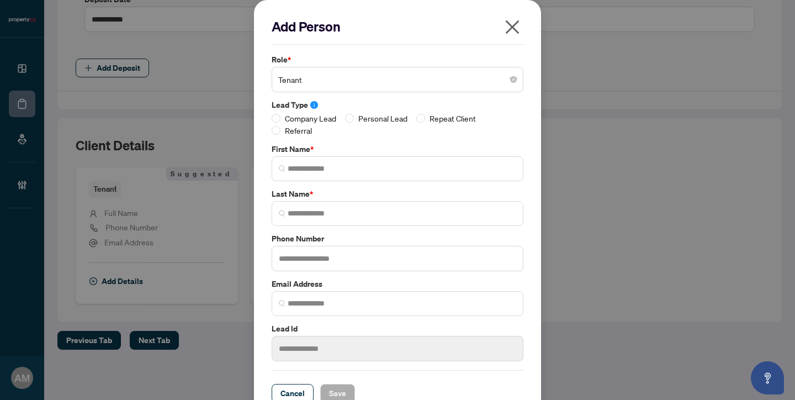
click at [506, 24] on icon "close" at bounding box center [512, 27] width 18 height 18
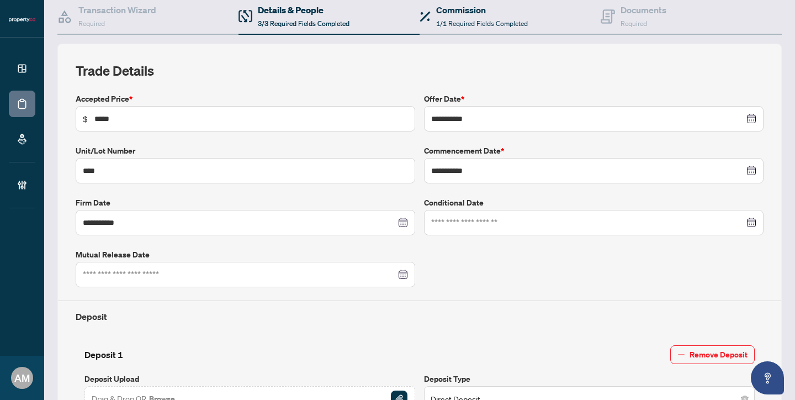
scroll to position [26, 0]
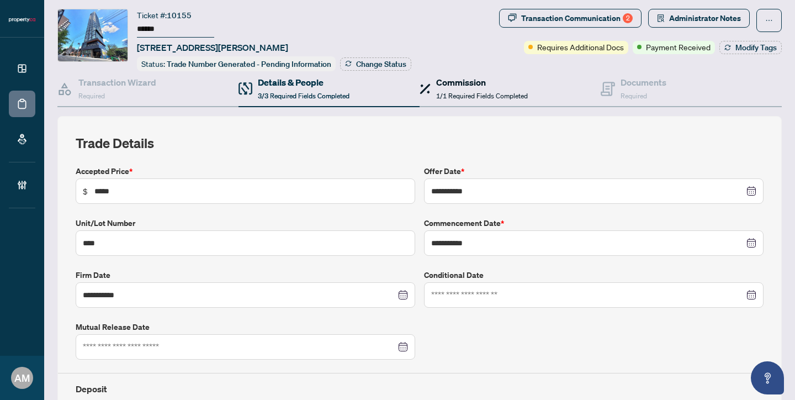
click at [463, 80] on h4 "Commission" at bounding box center [482, 82] width 92 height 13
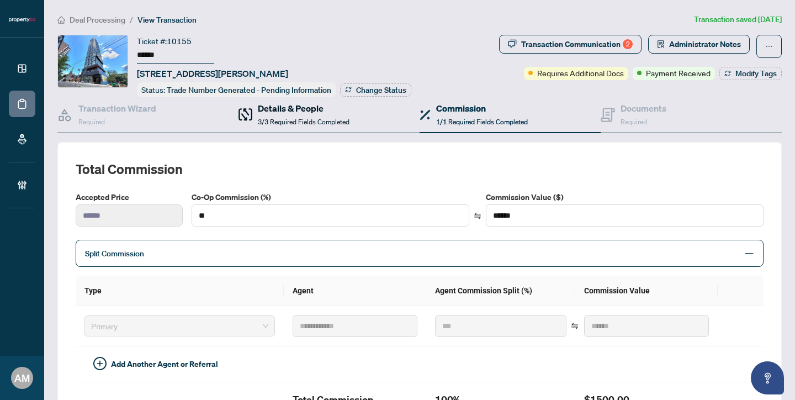
click at [258, 109] on h4 "Details & People" at bounding box center [304, 108] width 92 height 13
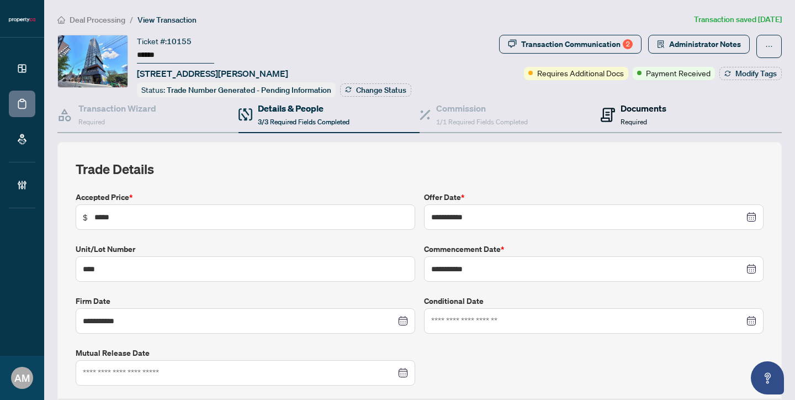
click at [646, 114] on div "Documents Required" at bounding box center [643, 115] width 46 height 26
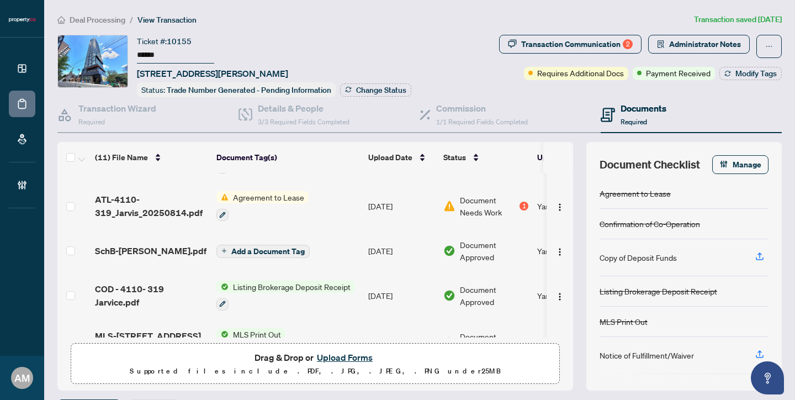
scroll to position [217, 0]
click at [151, 213] on span "ATL-4110-319_Jarvis_20250814.pdf" at bounding box center [151, 206] width 113 height 26
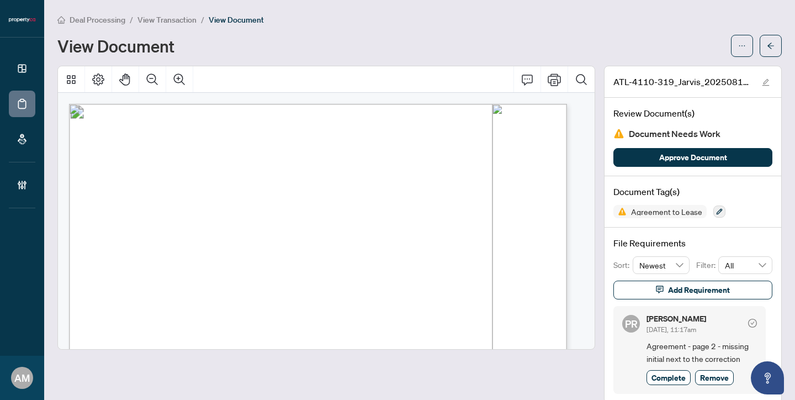
click at [147, 15] on span "View Transaction" at bounding box center [166, 20] width 59 height 10
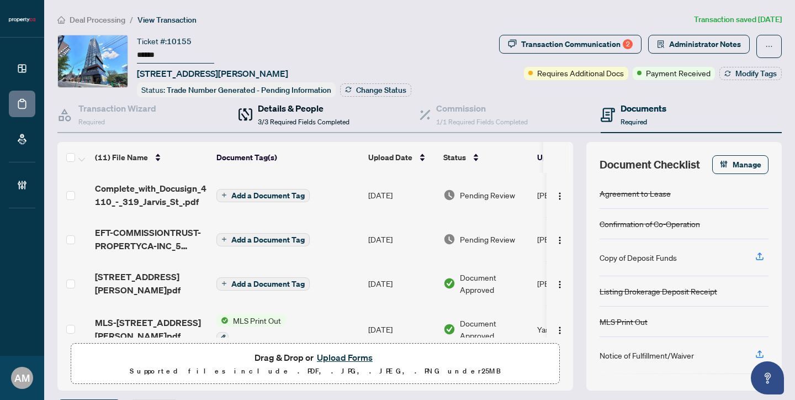
click at [332, 118] on span "3/3 Required Fields Completed" at bounding box center [304, 122] width 92 height 8
click at [320, 118] on span "3/3 Required Fields Completed" at bounding box center [304, 122] width 92 height 8
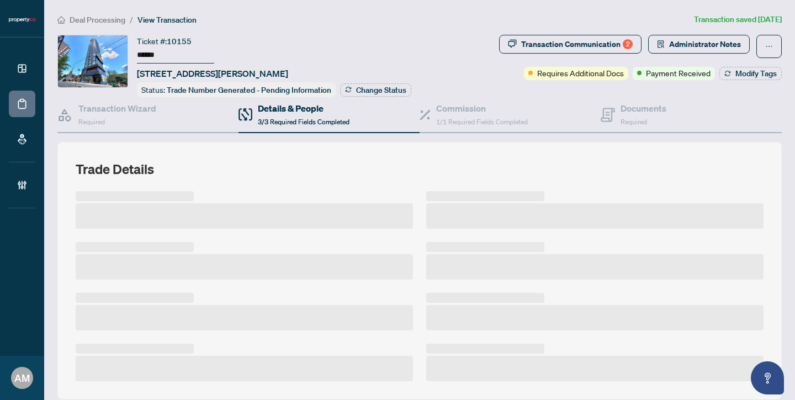
click at [298, 118] on span "3/3 Required Fields Completed" at bounding box center [304, 122] width 92 height 8
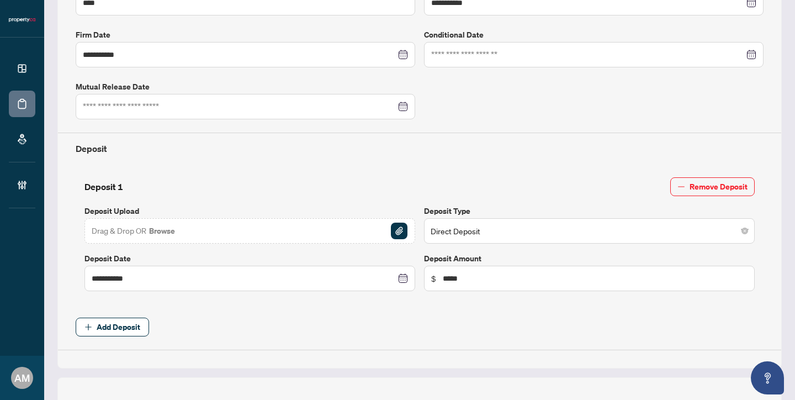
scroll to position [525, 0]
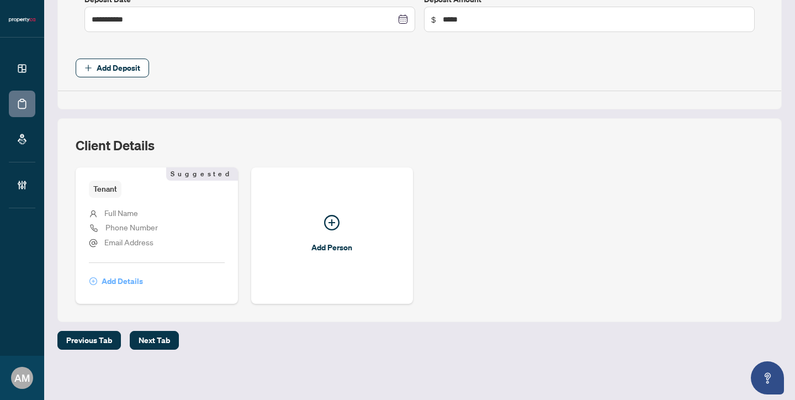
click at [119, 279] on span "Add Details" at bounding box center [122, 281] width 41 height 18
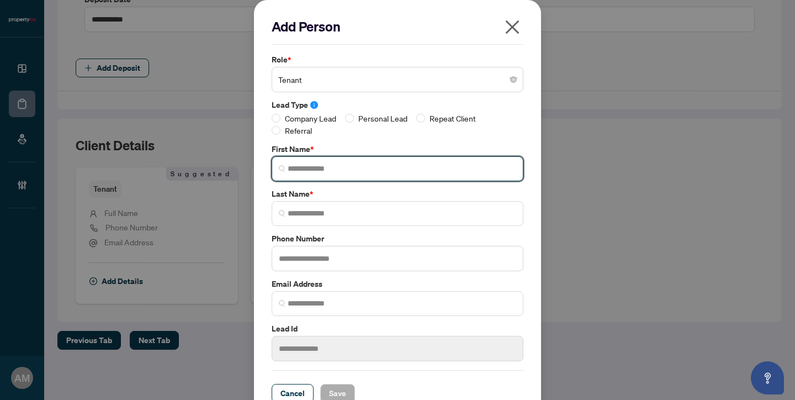
click at [338, 174] on input "search" at bounding box center [402, 169] width 229 height 12
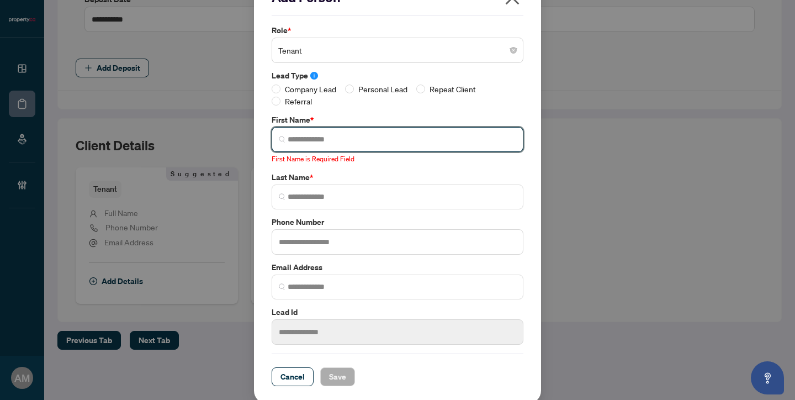
scroll to position [33, 0]
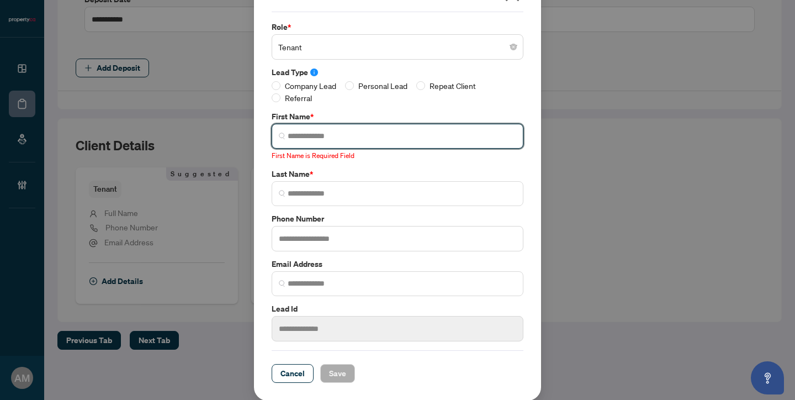
click at [318, 136] on input "search" at bounding box center [402, 136] width 229 height 12
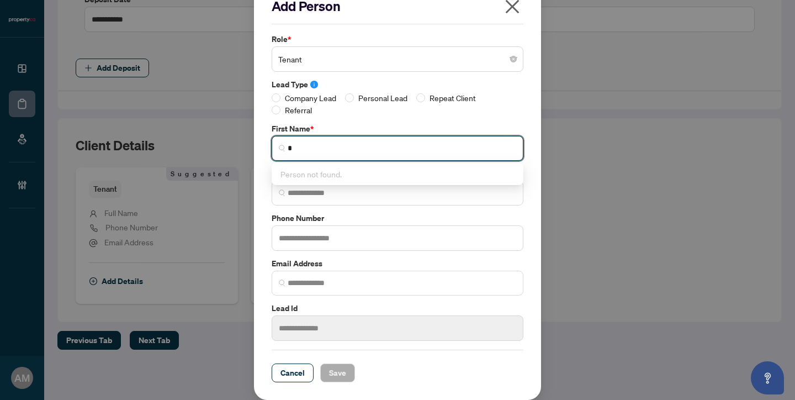
scroll to position [20, 0]
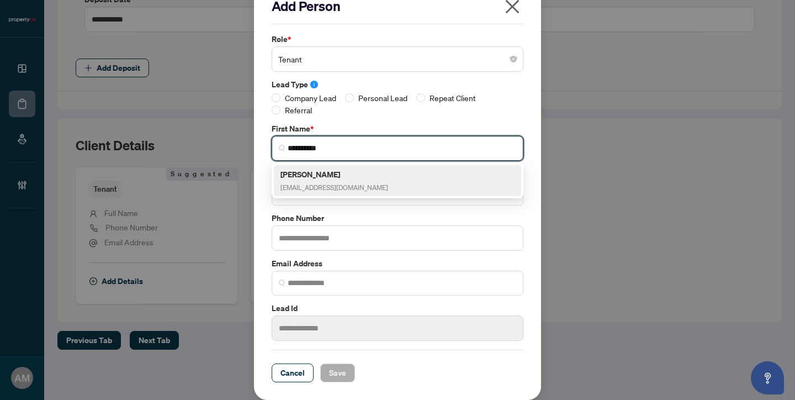
click at [369, 174] on div "Mykola Tkachenko nicolasjork16@gmail.com" at bounding box center [397, 180] width 234 height 25
type input "******"
type input "*********"
type input "**********"
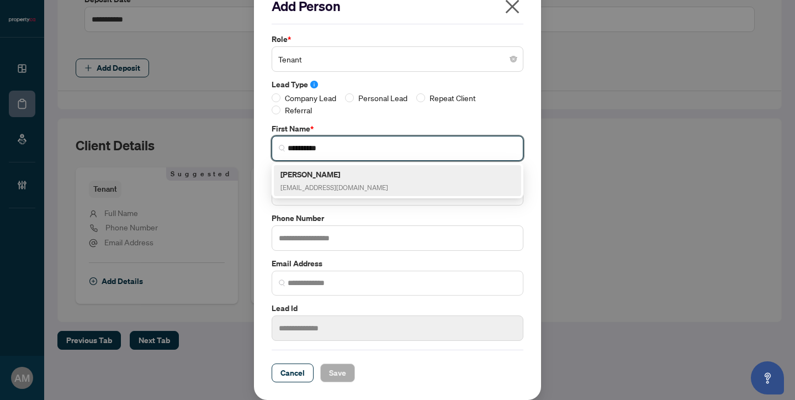
type input "*******"
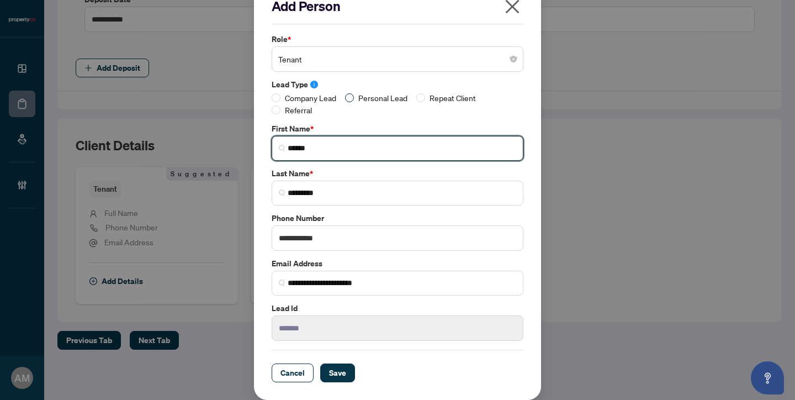
type input "******"
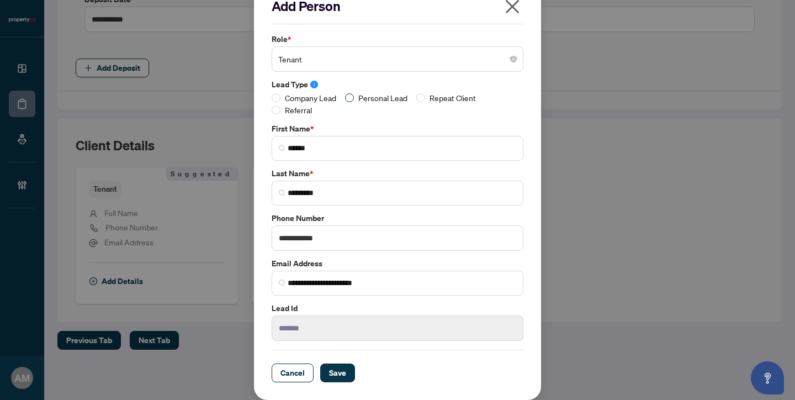
click at [354, 95] on span "Personal Lead" at bounding box center [383, 98] width 58 height 12
click at [320, 374] on button "Save" at bounding box center [337, 372] width 35 height 19
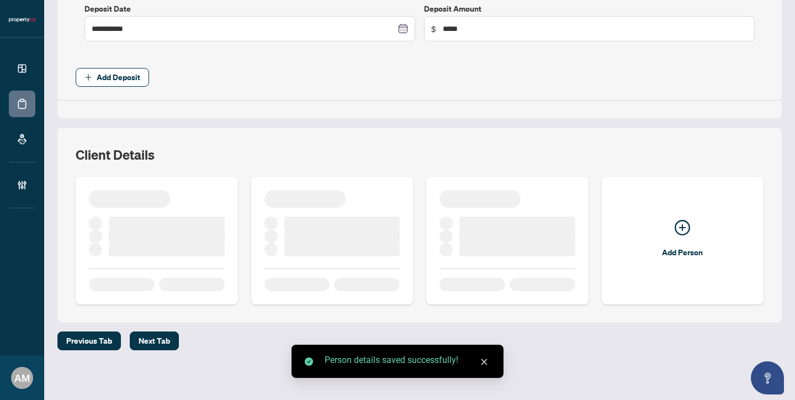
scroll to position [525, 0]
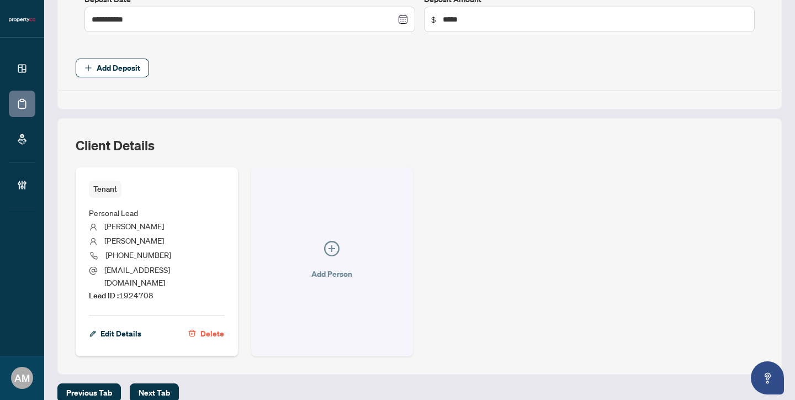
click at [327, 246] on icon "plus-circle" at bounding box center [331, 248] width 15 height 15
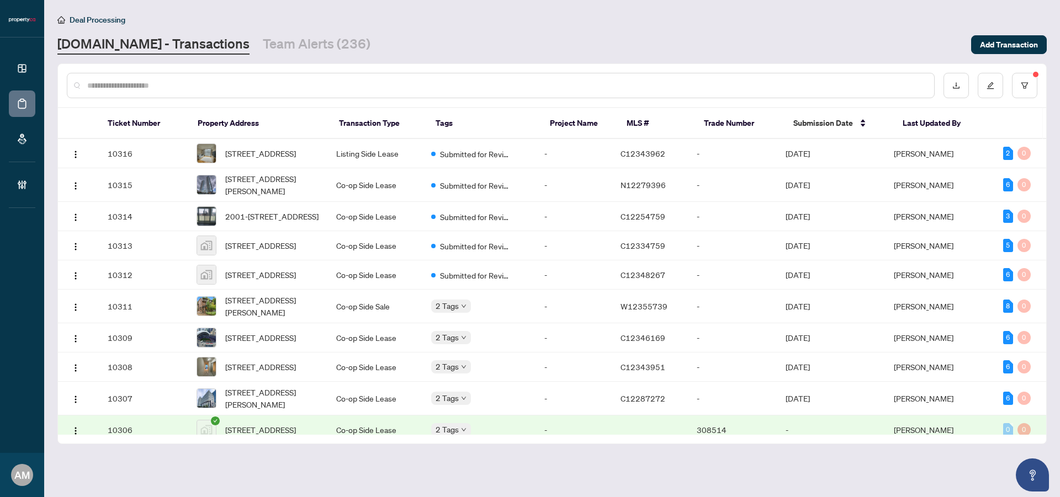
click at [216, 83] on input "text" at bounding box center [506, 85] width 838 height 12
